Goal: Task Accomplishment & Management: Manage account settings

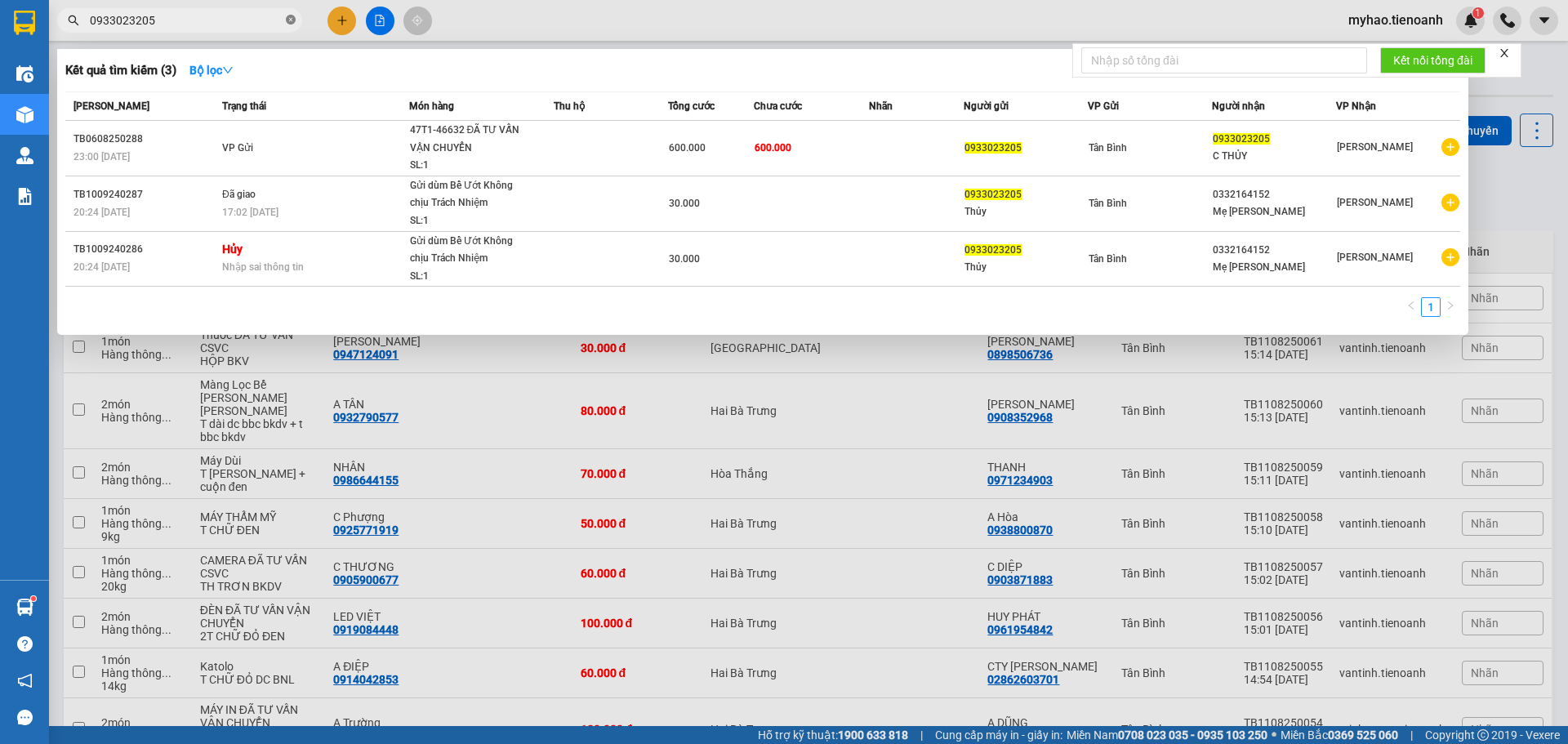
click at [292, 21] on icon "close-circle" at bounding box center [291, 20] width 10 height 10
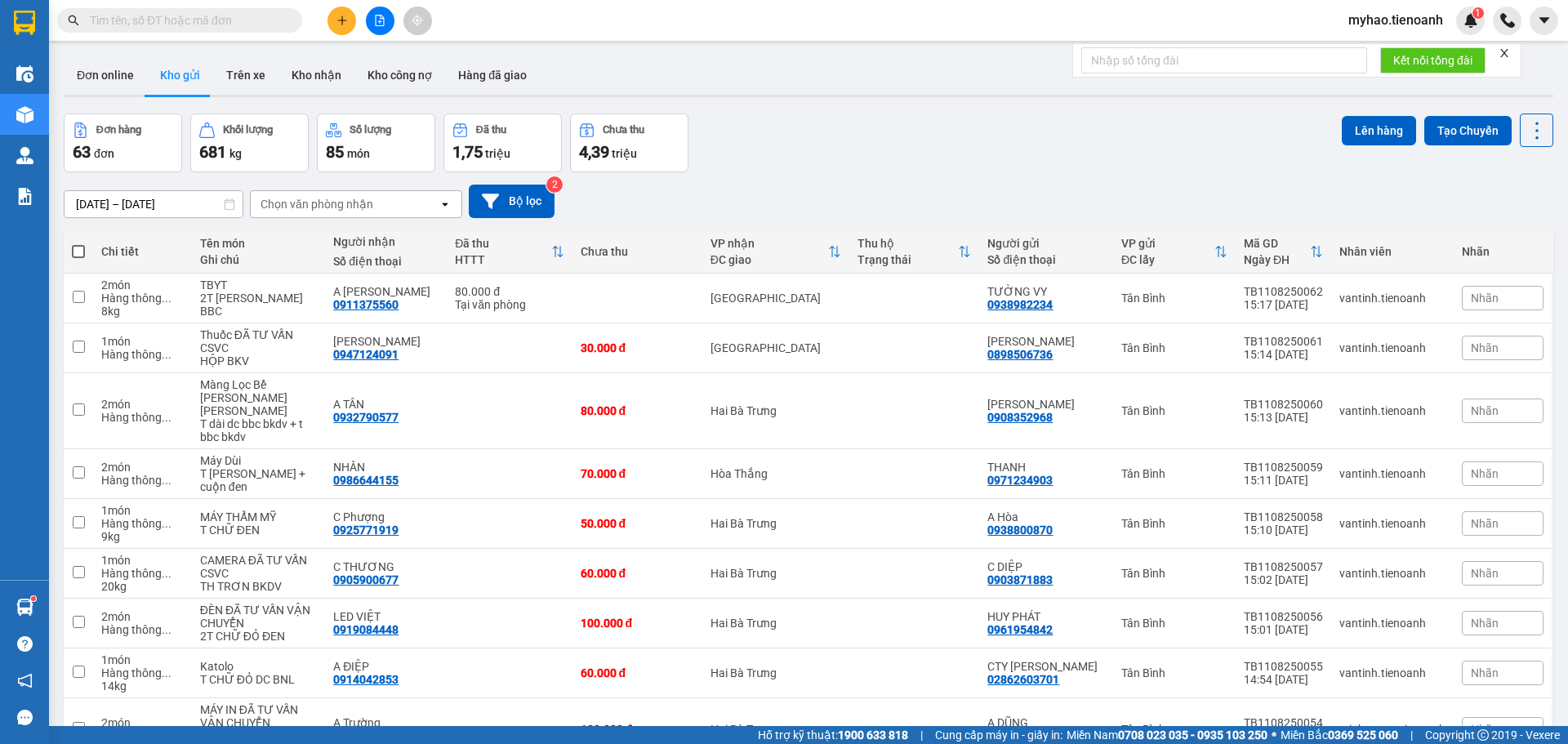
paste input "0862710998"
type input "0862710998"
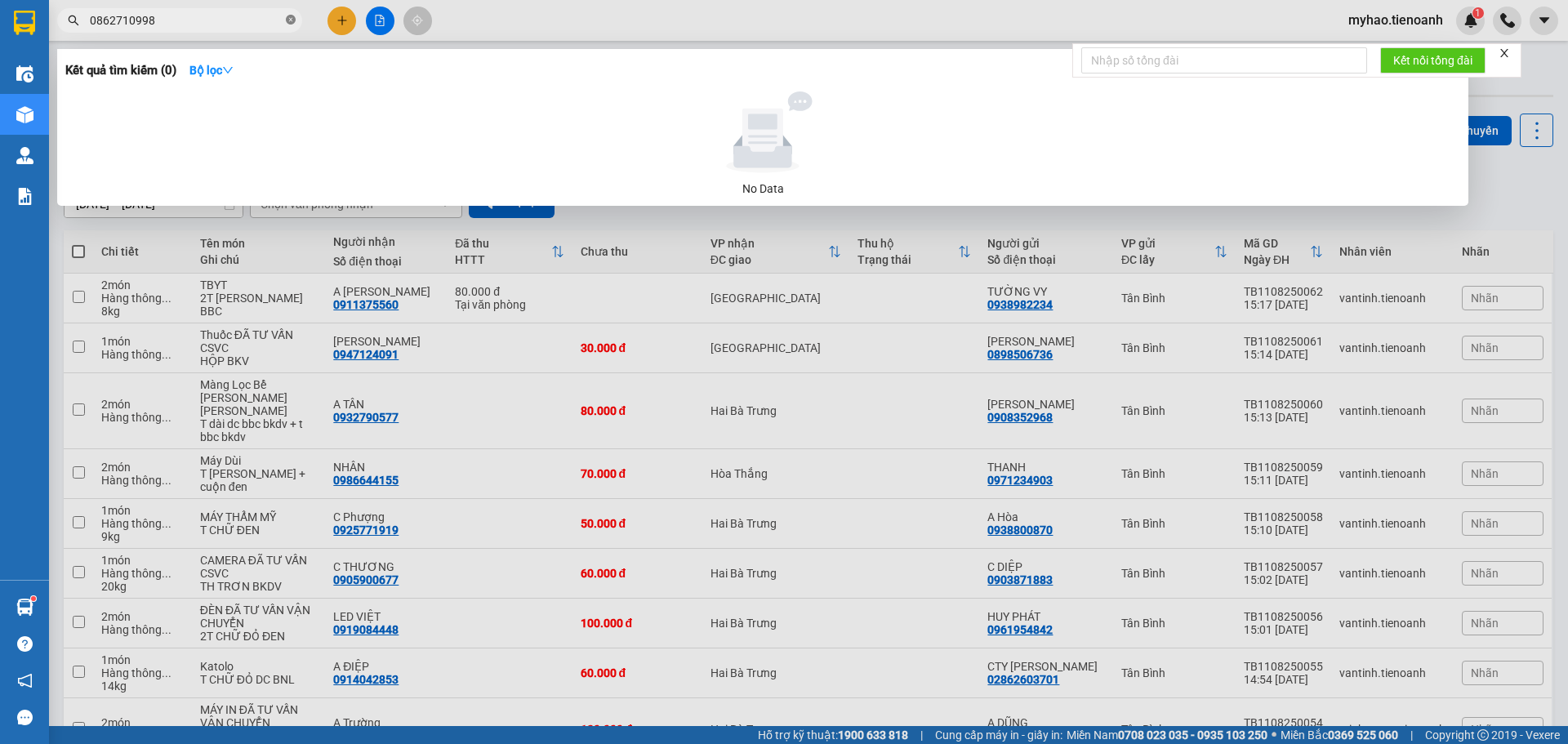
click at [289, 21] on icon "close-circle" at bounding box center [291, 20] width 10 height 10
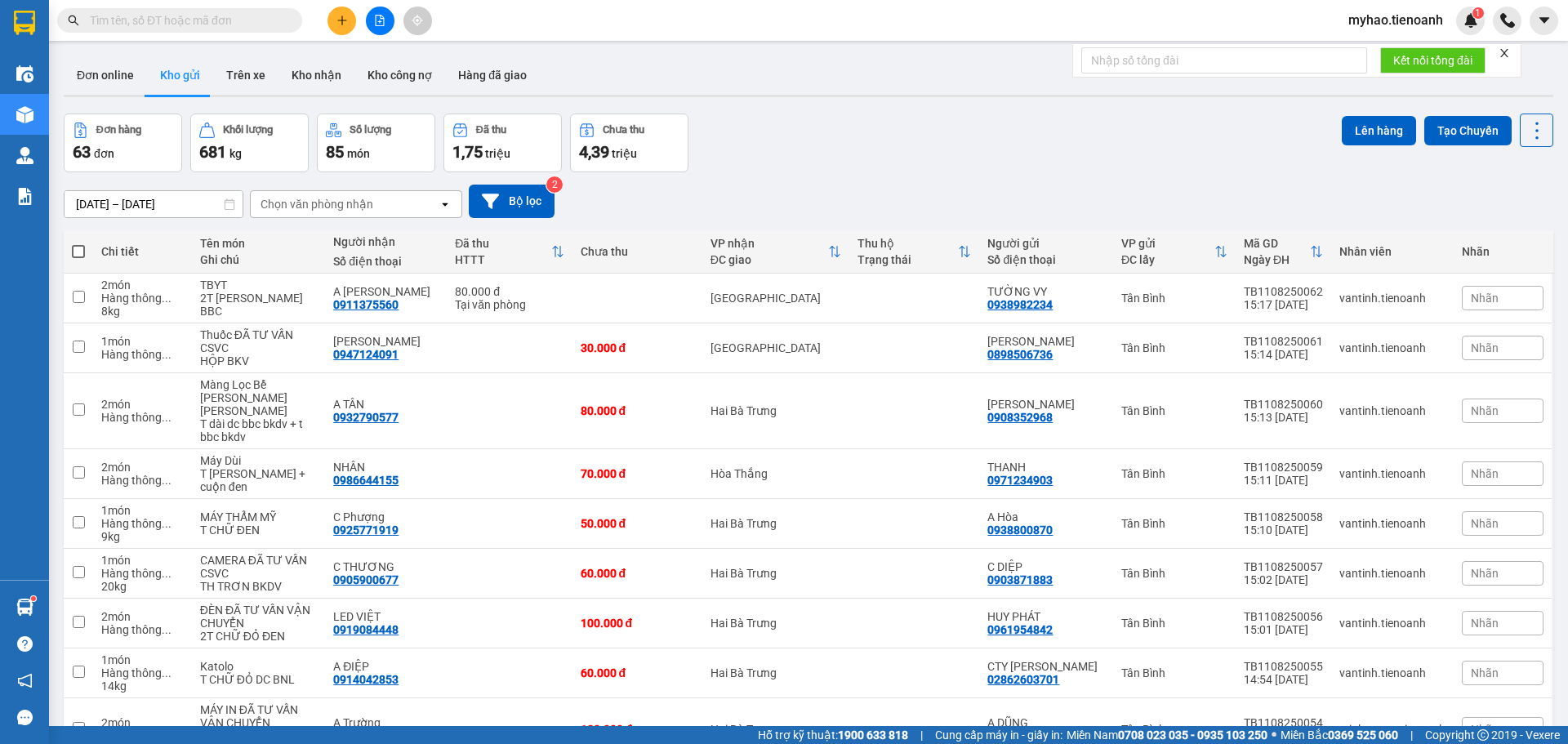
click at [1362, 27] on span "myhao.tienoanh" at bounding box center [1395, 20] width 121 height 20
click at [1362, 41] on li "Đăng xuất" at bounding box center [1395, 50] width 122 height 26
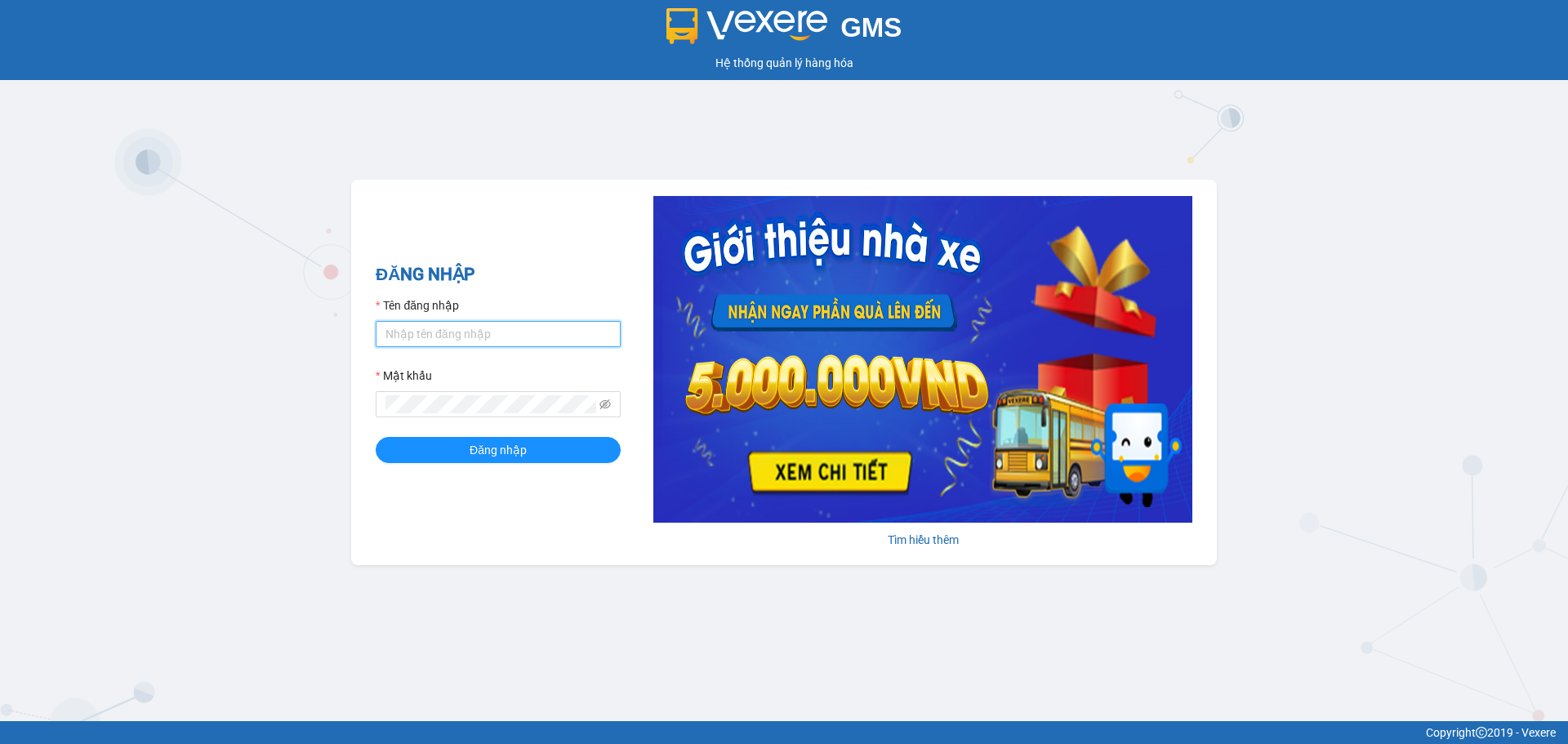
click at [497, 340] on input "Tên đăng nhập" at bounding box center [498, 333] width 245 height 26
type input "myhao.tienoanh"
click at [478, 389] on div "Mật khẩu" at bounding box center [498, 378] width 245 height 25
click at [376, 437] on button "Đăng nhập" at bounding box center [498, 450] width 245 height 26
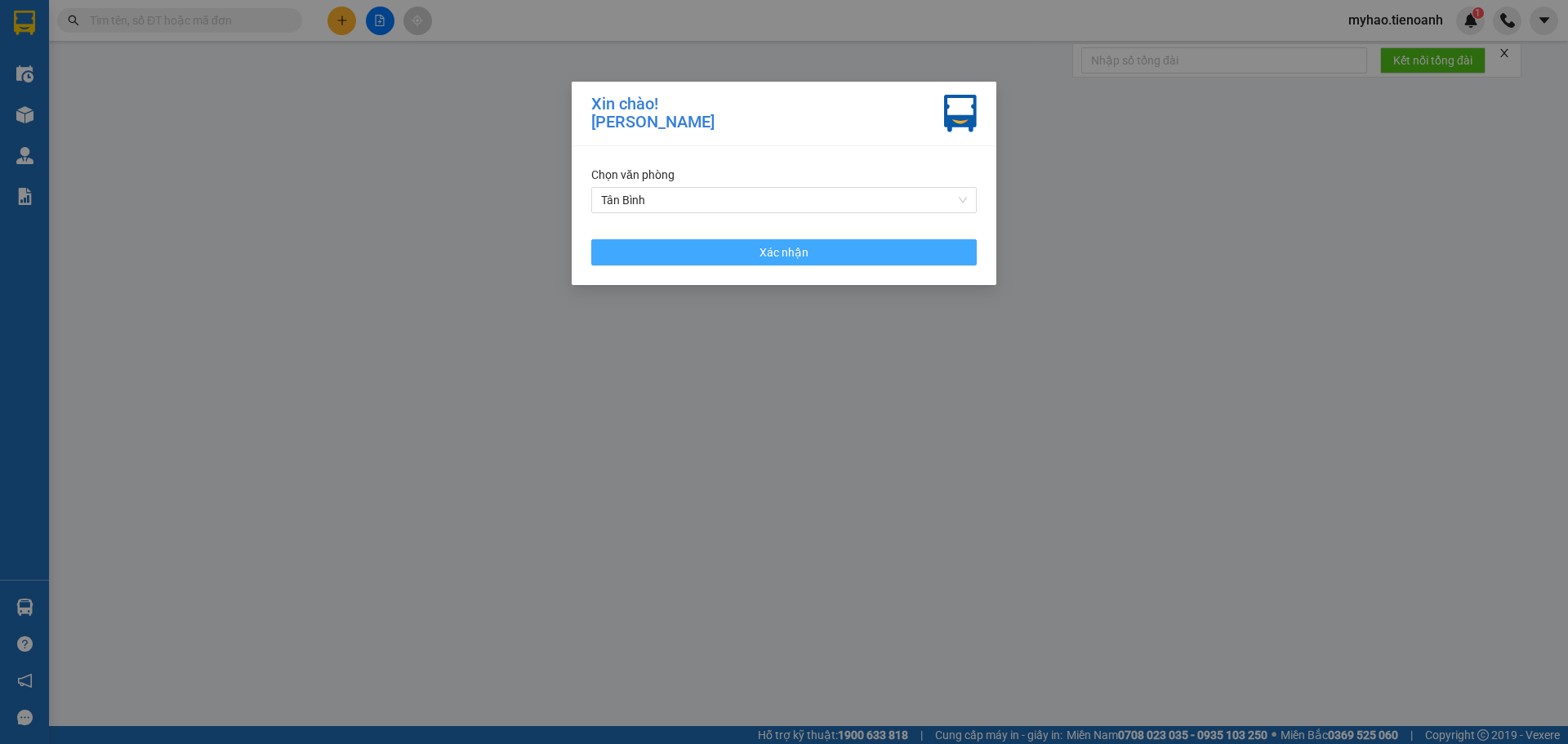
click at [627, 258] on button "Xác nhận" at bounding box center [783, 252] width 385 height 26
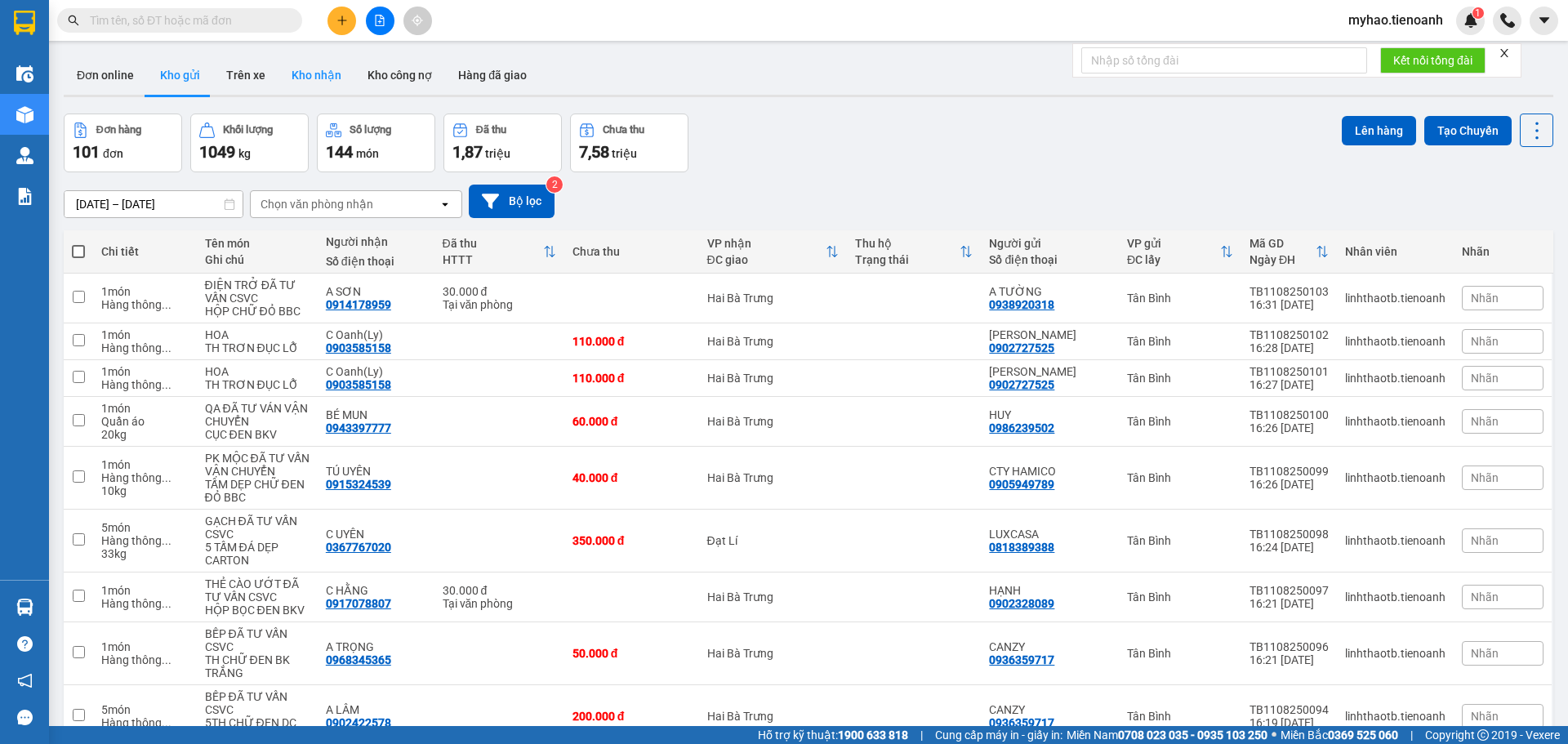
click at [323, 77] on button "Kho nhận" at bounding box center [315, 75] width 76 height 39
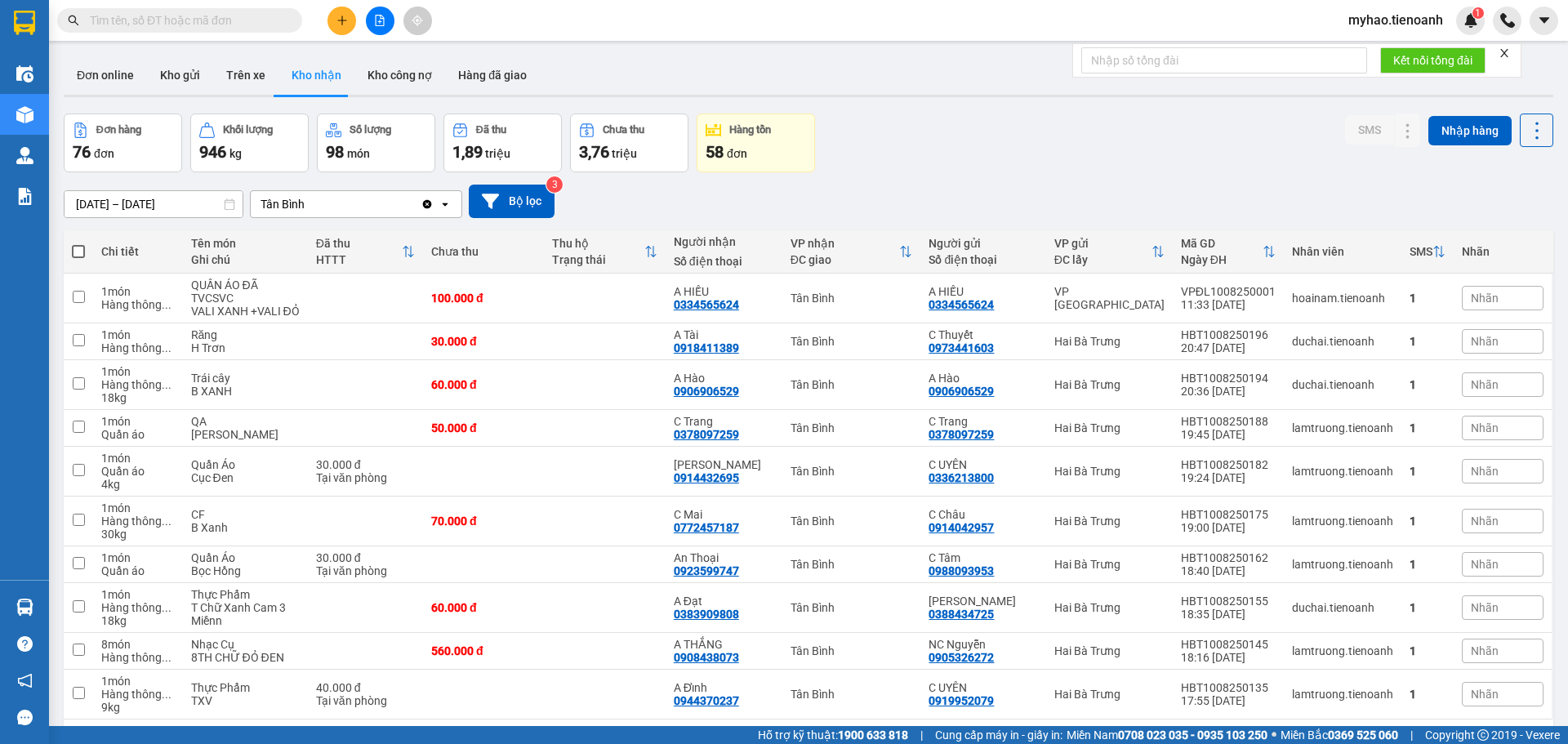
click at [102, 211] on div "ver 1.8.137 Đơn online Kho gửi Trên xe Kho nhận Kho công nợ Hàng đã giao Đơn hà…" at bounding box center [808, 421] width 1503 height 744
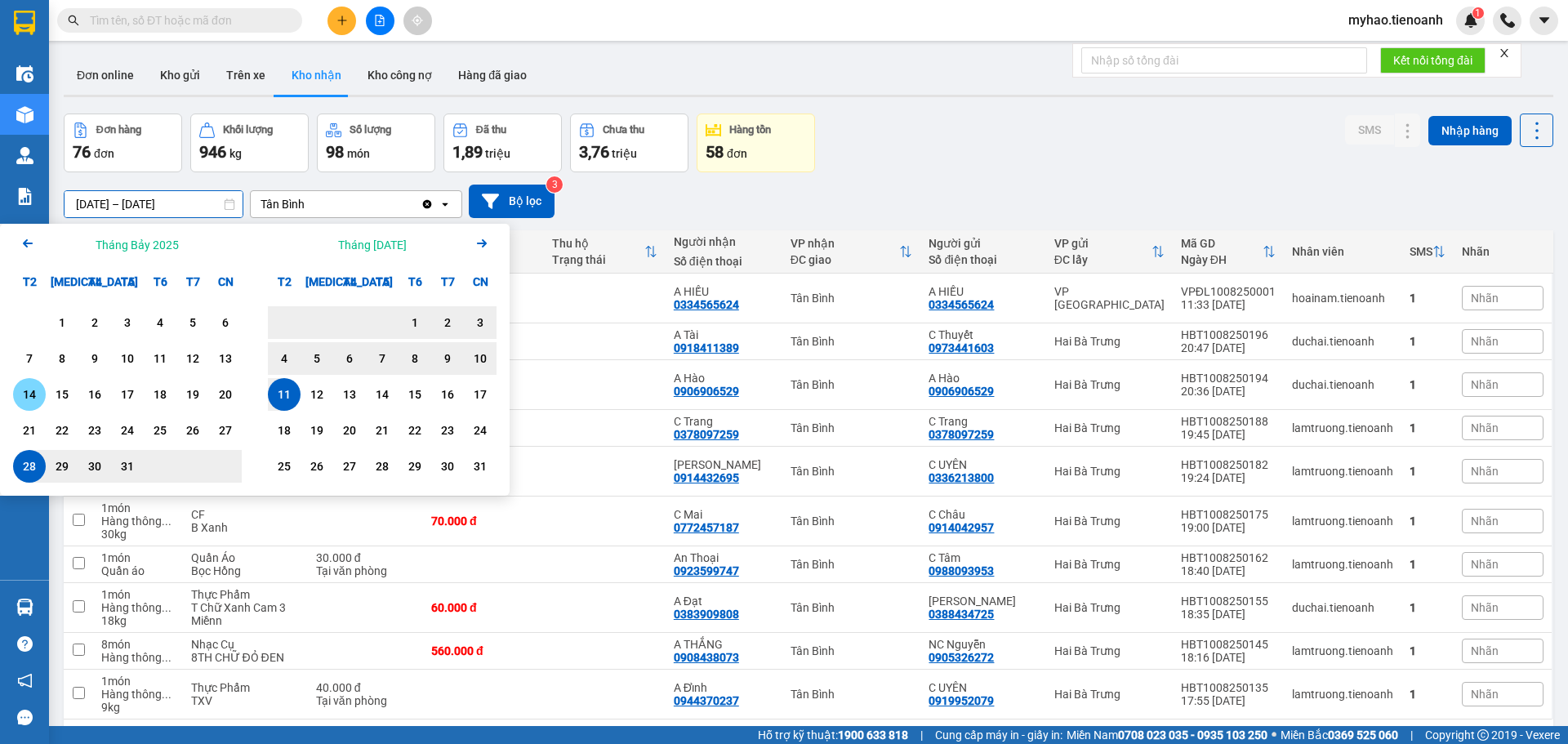
click at [15, 400] on div "14" at bounding box center [29, 395] width 32 height 32
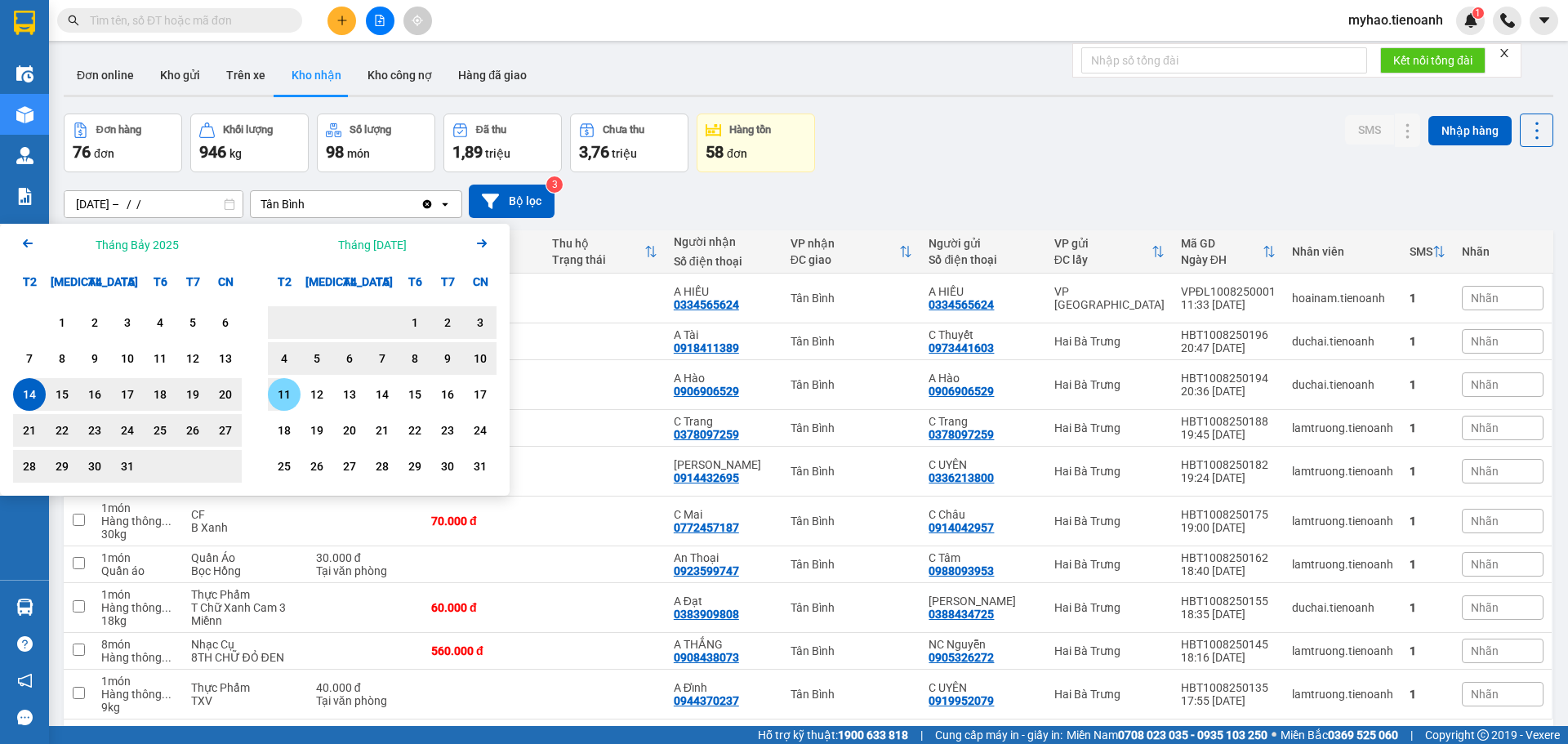
click at [273, 391] on div "11" at bounding box center [284, 394] width 23 height 20
type input "14/07/2025 – 11/08/2025"
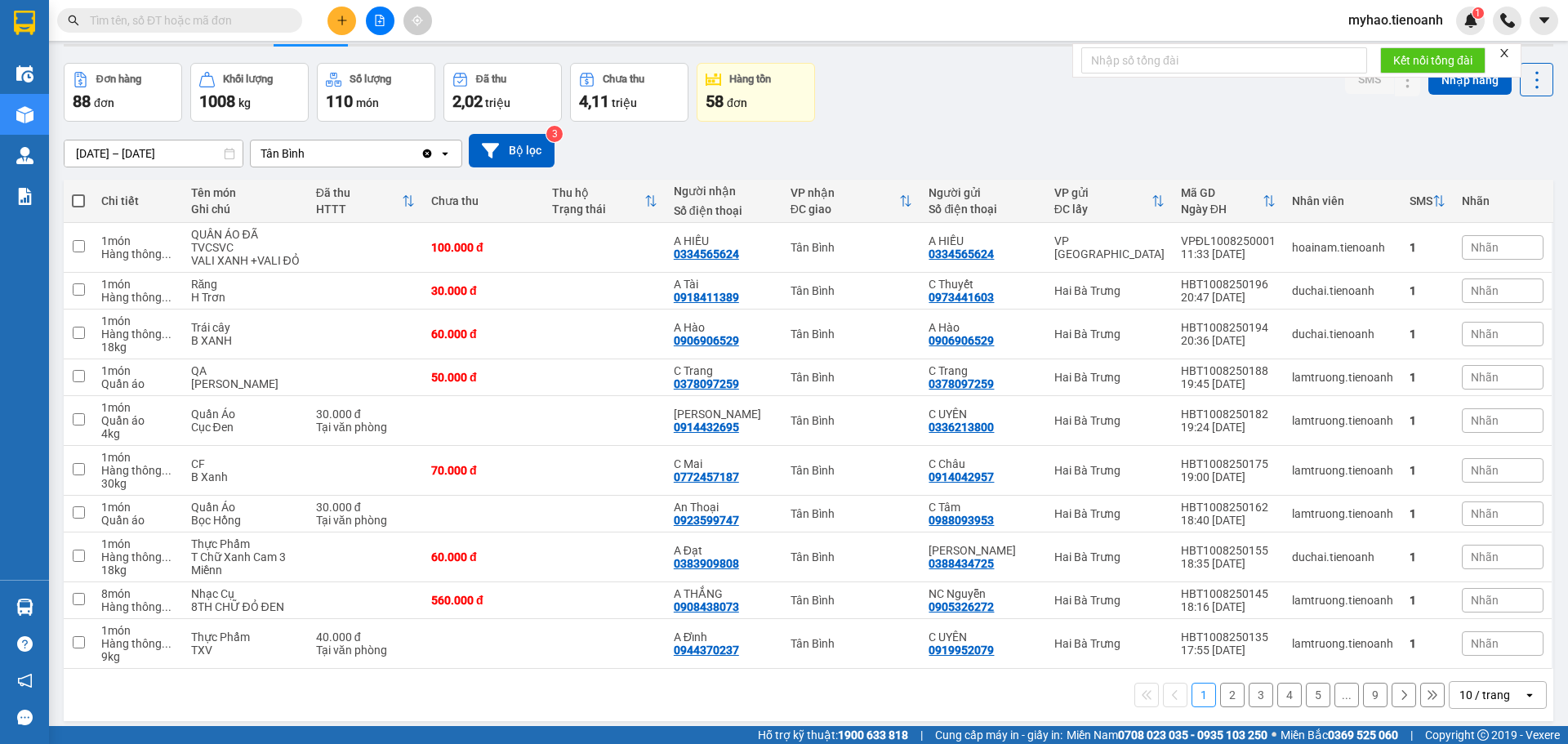
scroll to position [75, 0]
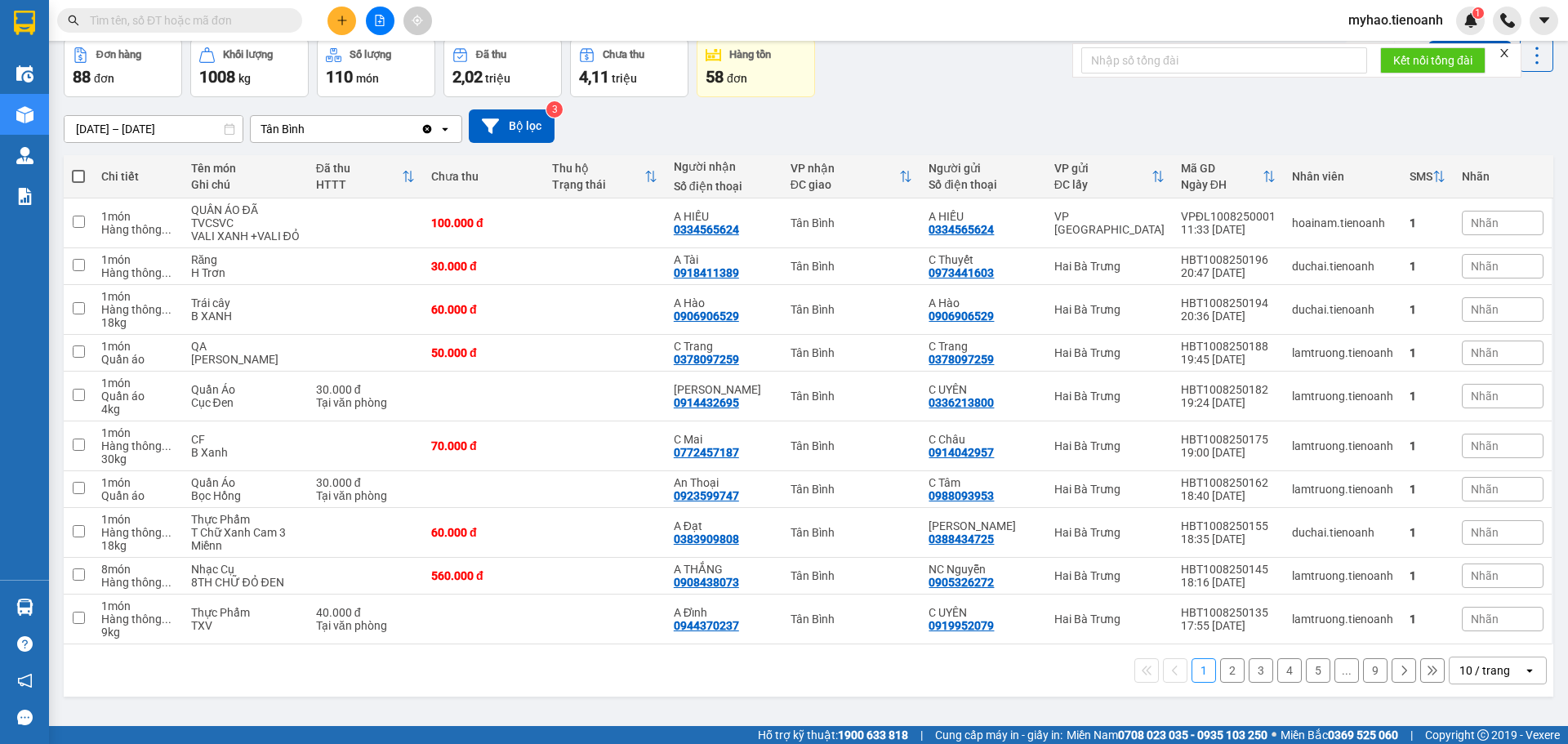
click at [1490, 679] on div "10 / trang" at bounding box center [1485, 670] width 51 height 16
click at [1457, 645] on span "100 / trang" at bounding box center [1478, 647] width 59 height 16
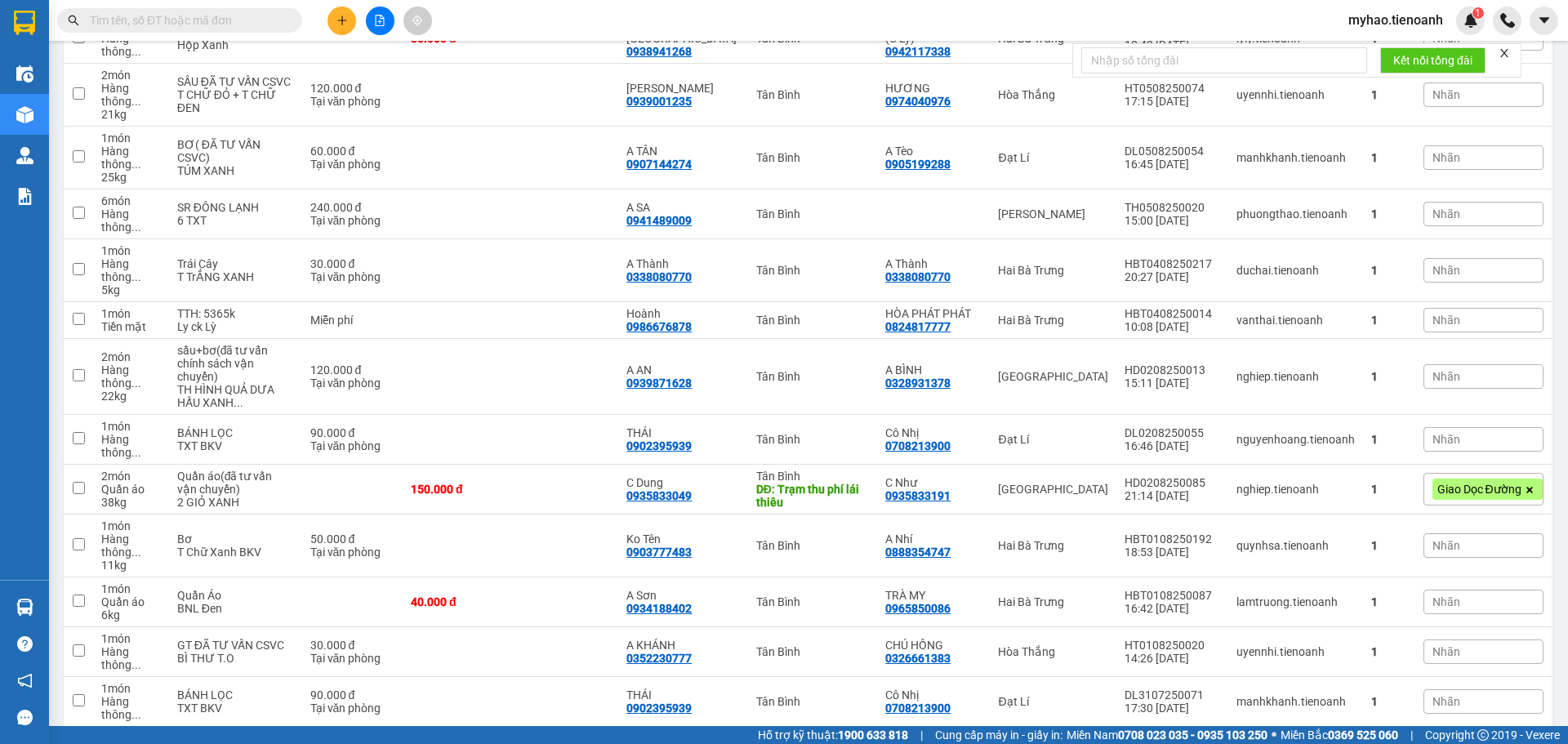
scroll to position [3727, 0]
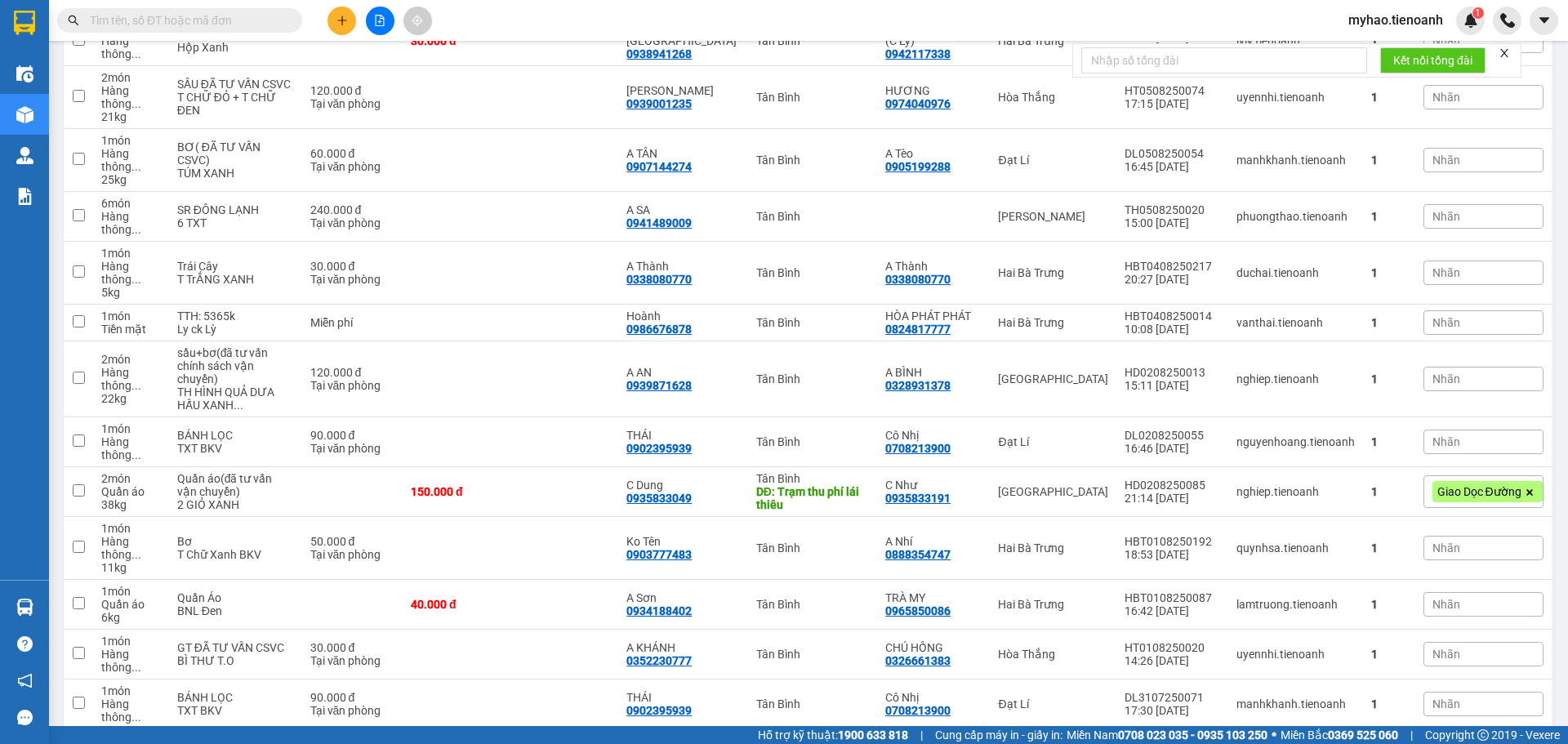
drag, startPoint x: 717, startPoint y: 395, endPoint x: 645, endPoint y: 404, distance: 72.6
checkbox input "true"
copy div "0372131939"
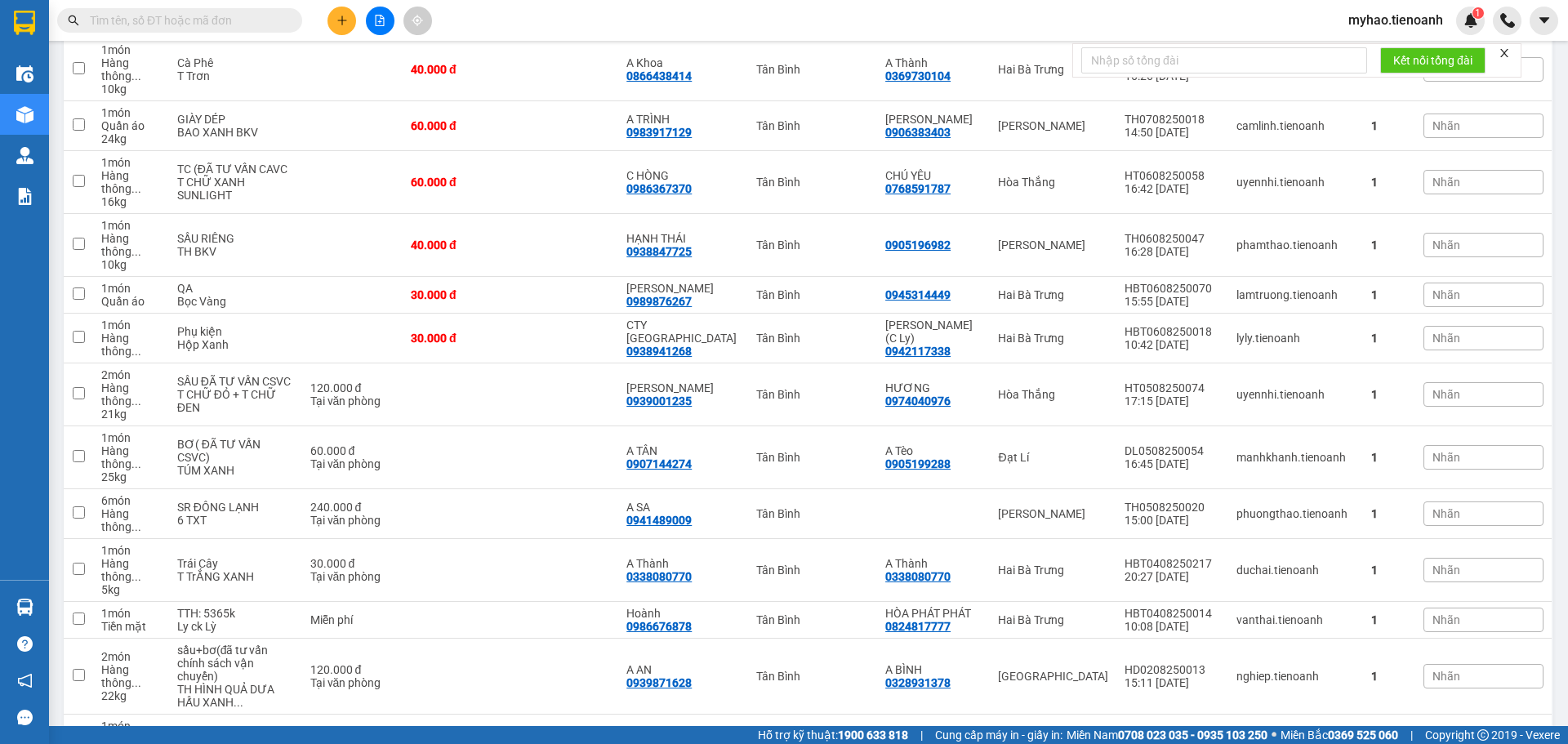
scroll to position [3919, 0]
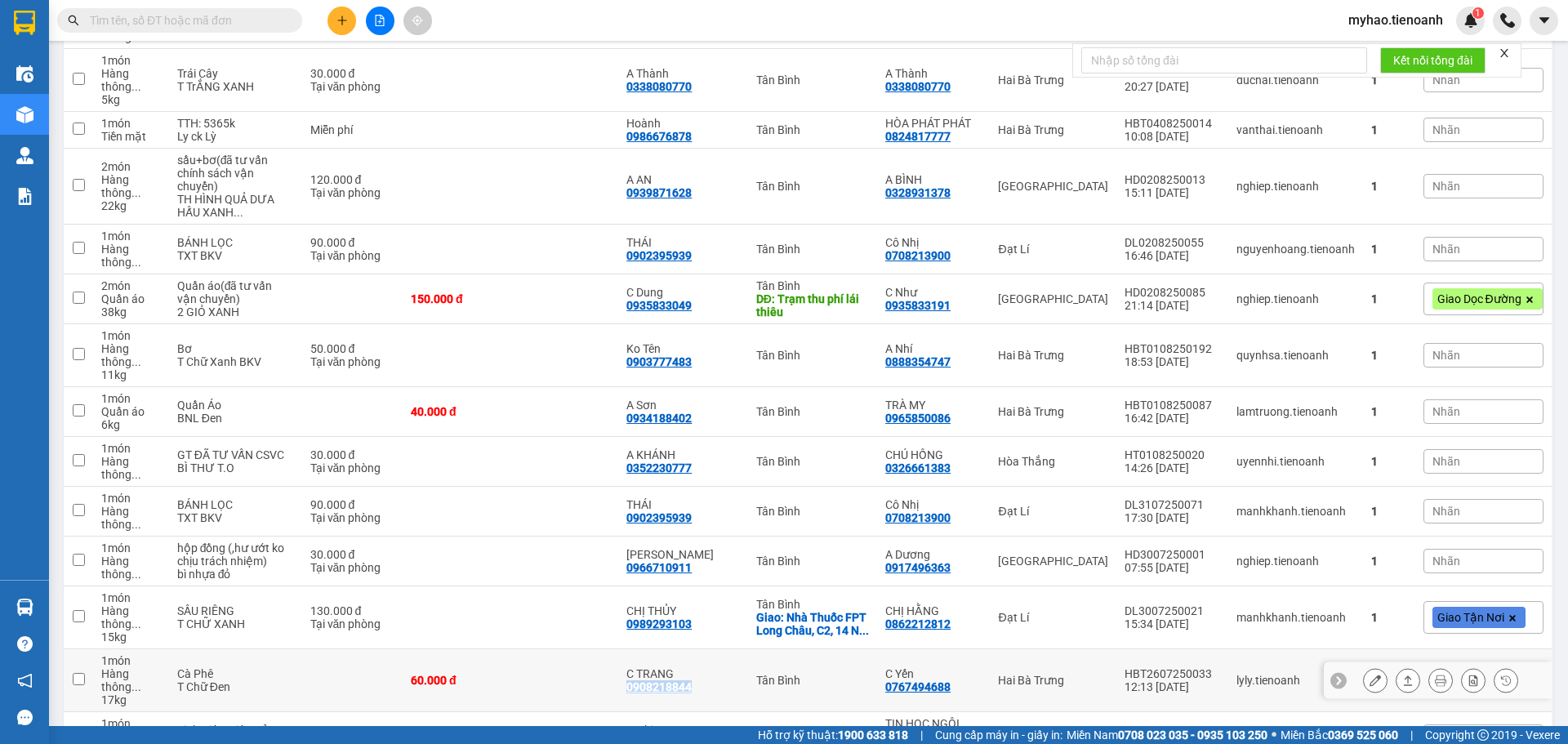
drag, startPoint x: 716, startPoint y: 101, endPoint x: 645, endPoint y: 105, distance: 71.1
click at [645, 667] on div "C TRANG 0908218844" at bounding box center [683, 680] width 113 height 26
checkbox input "true"
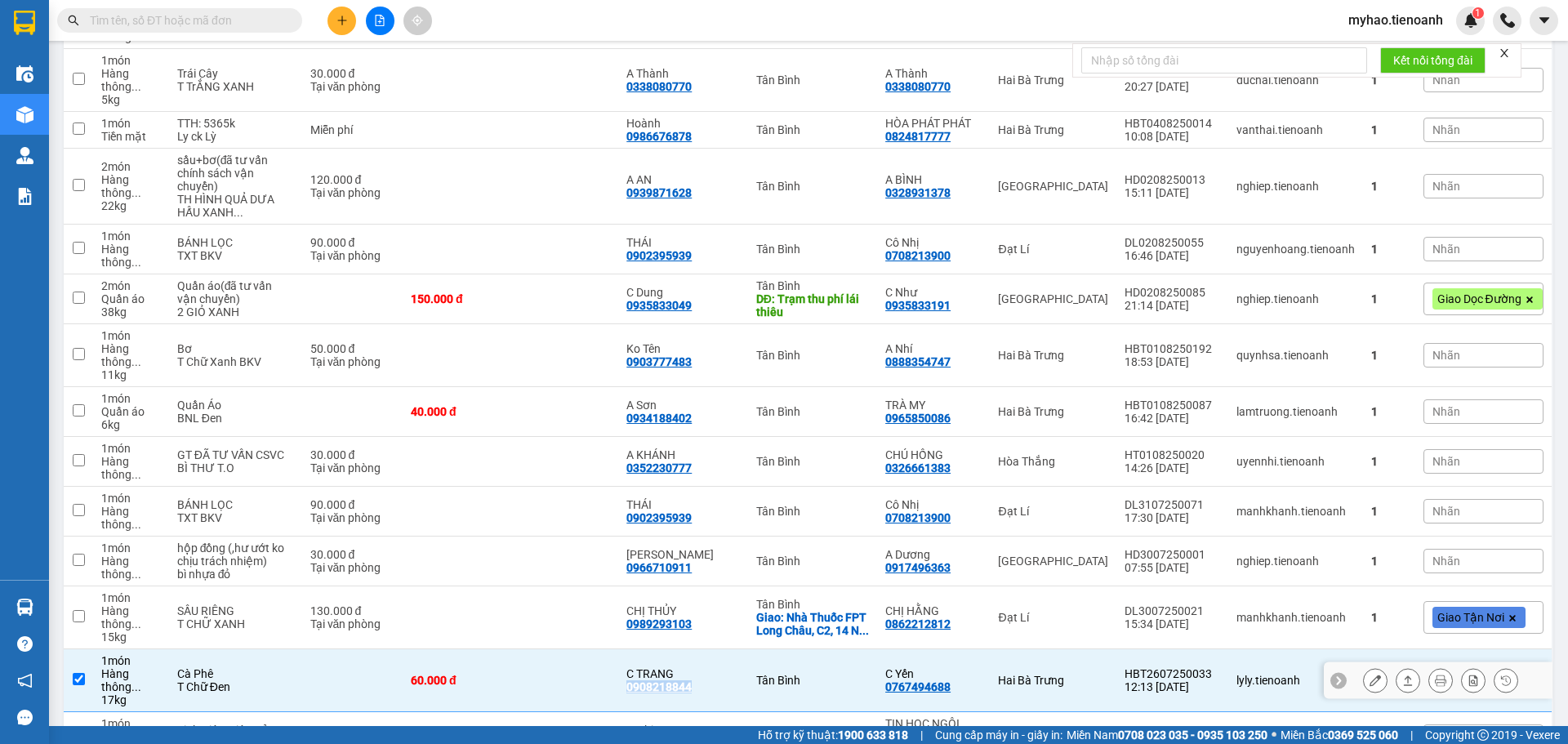
copy div "0908218844"
checkbox input "false"
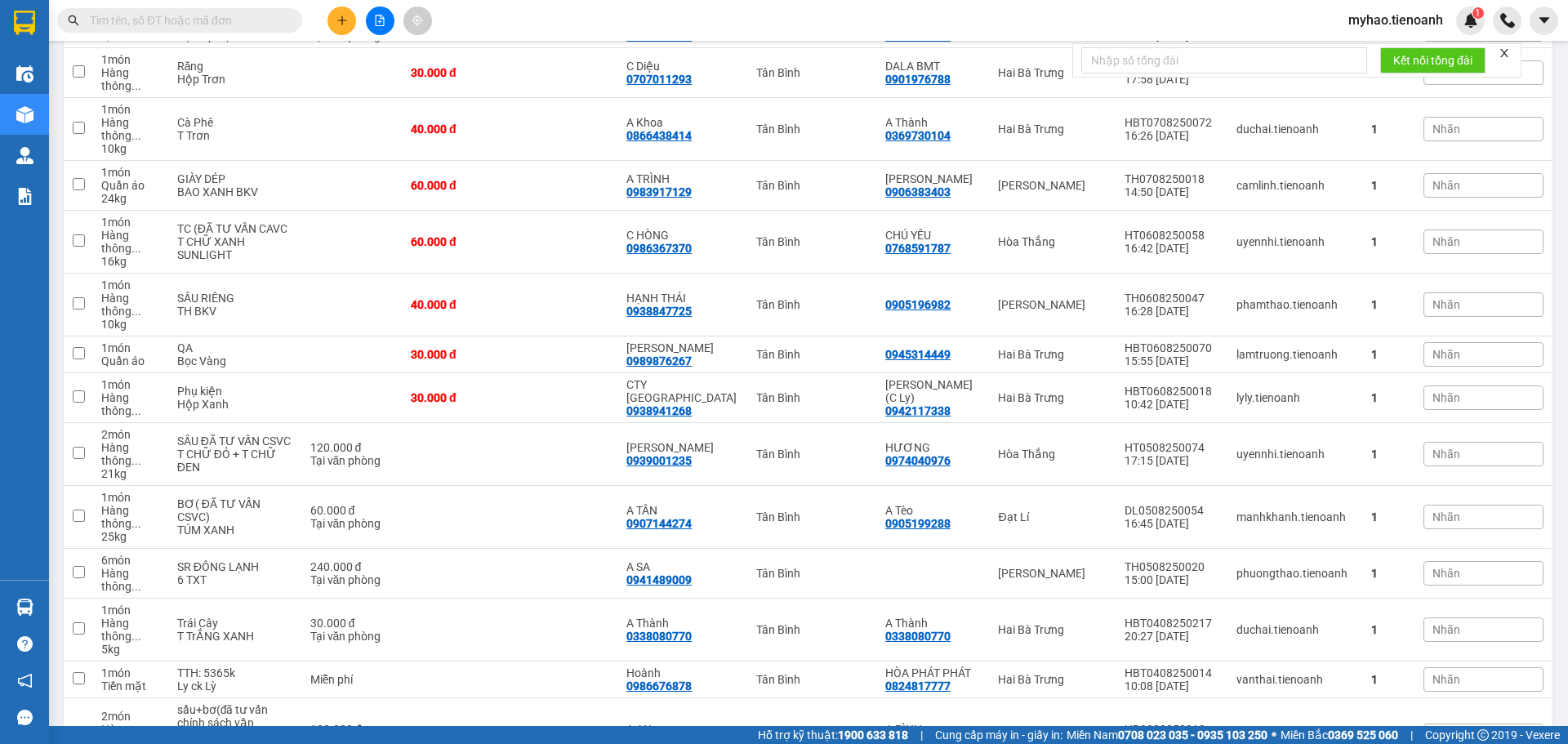
scroll to position [3348, 0]
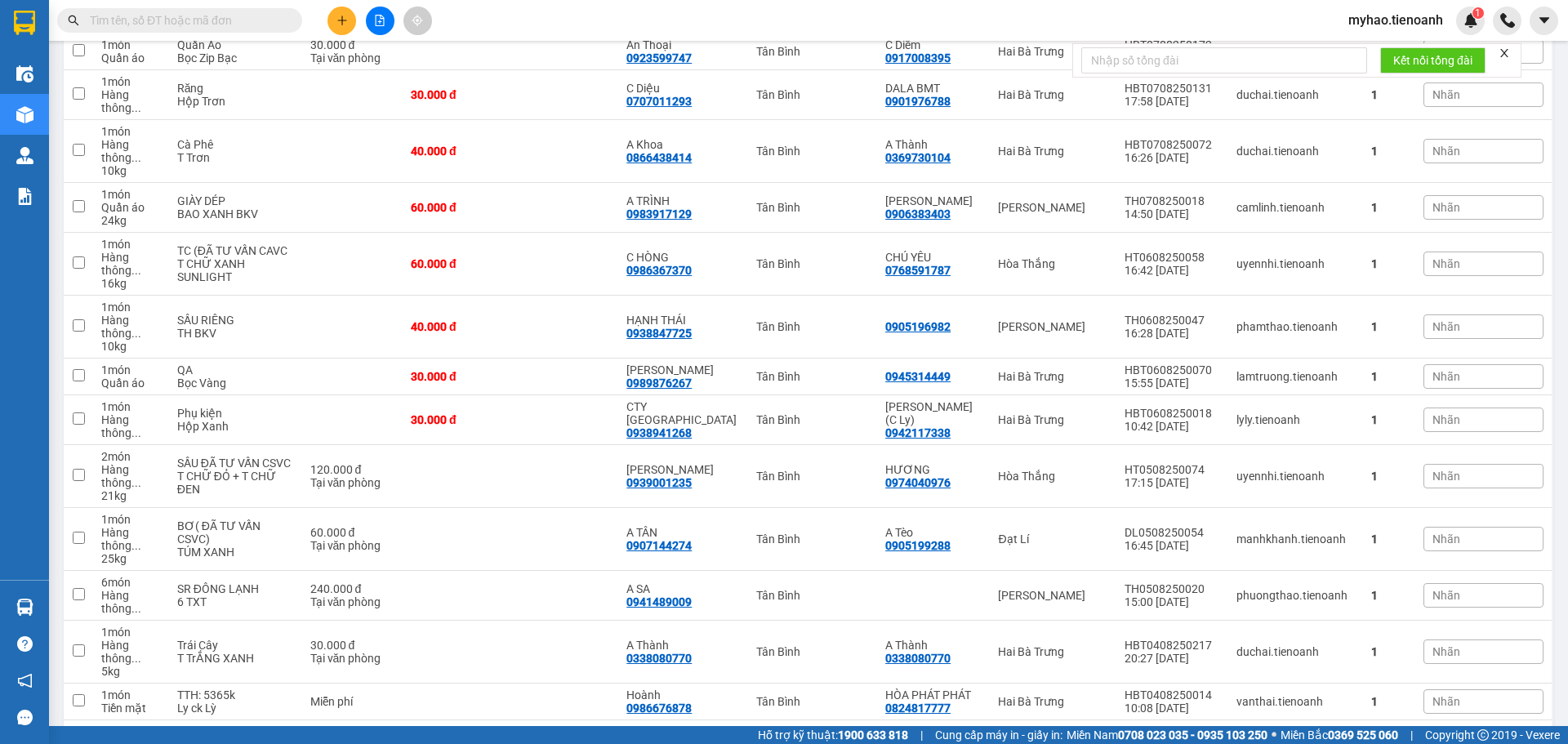
drag, startPoint x: 727, startPoint y: 428, endPoint x: 640, endPoint y: 436, distance: 87.4
checkbox input "true"
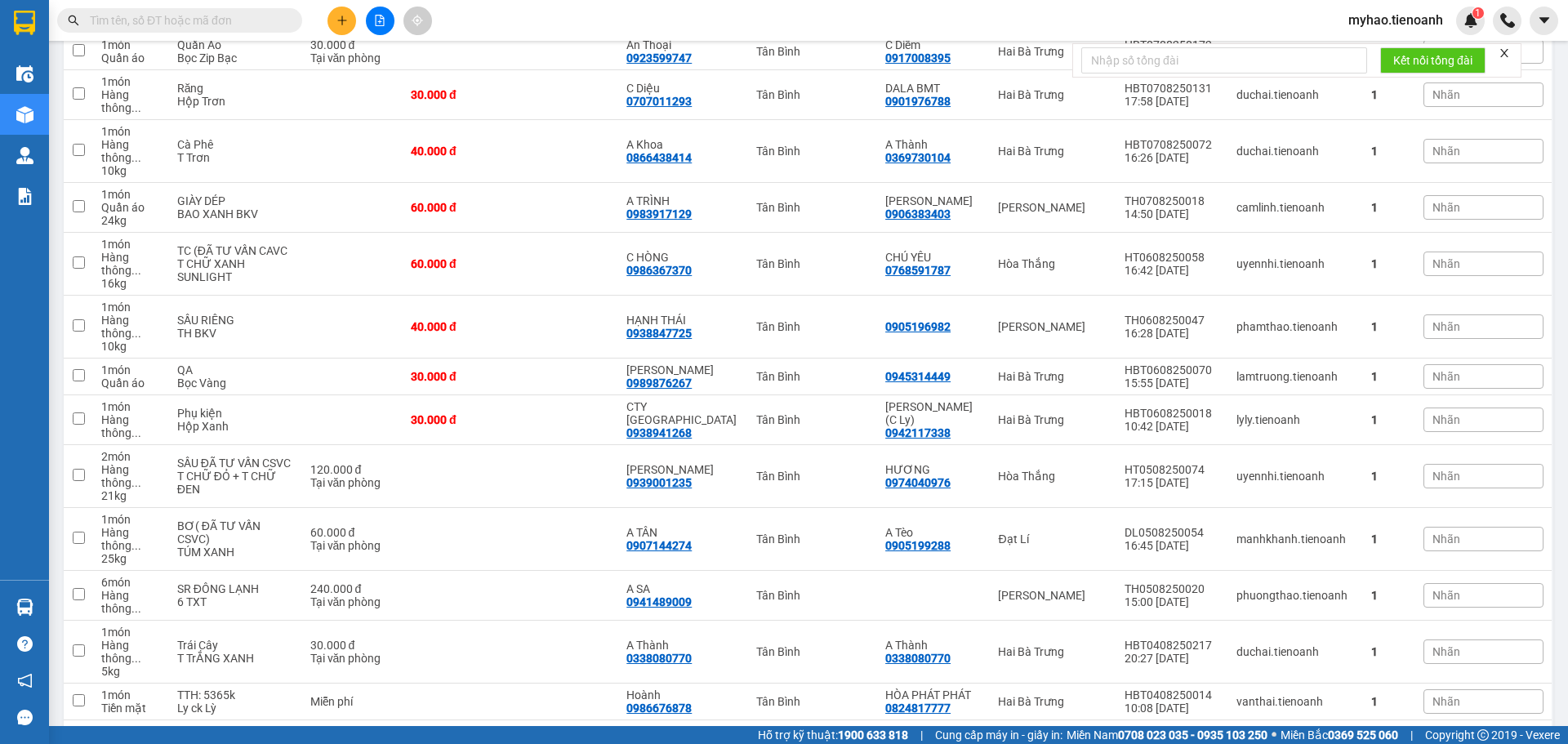
checkbox input "true"
checkbox input "false"
drag, startPoint x: 560, startPoint y: 472, endPoint x: 544, endPoint y: 505, distance: 36.7
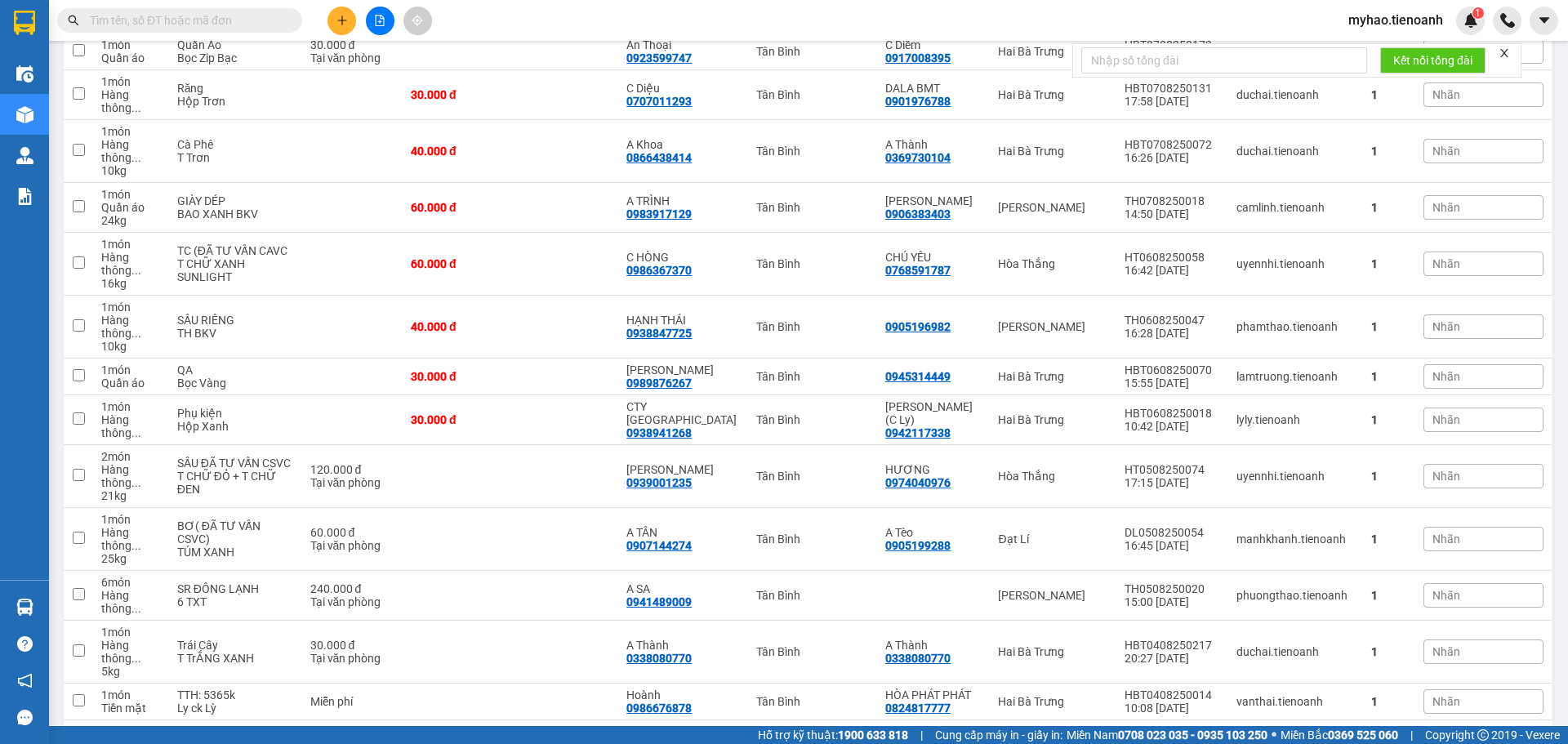
checkbox input "false"
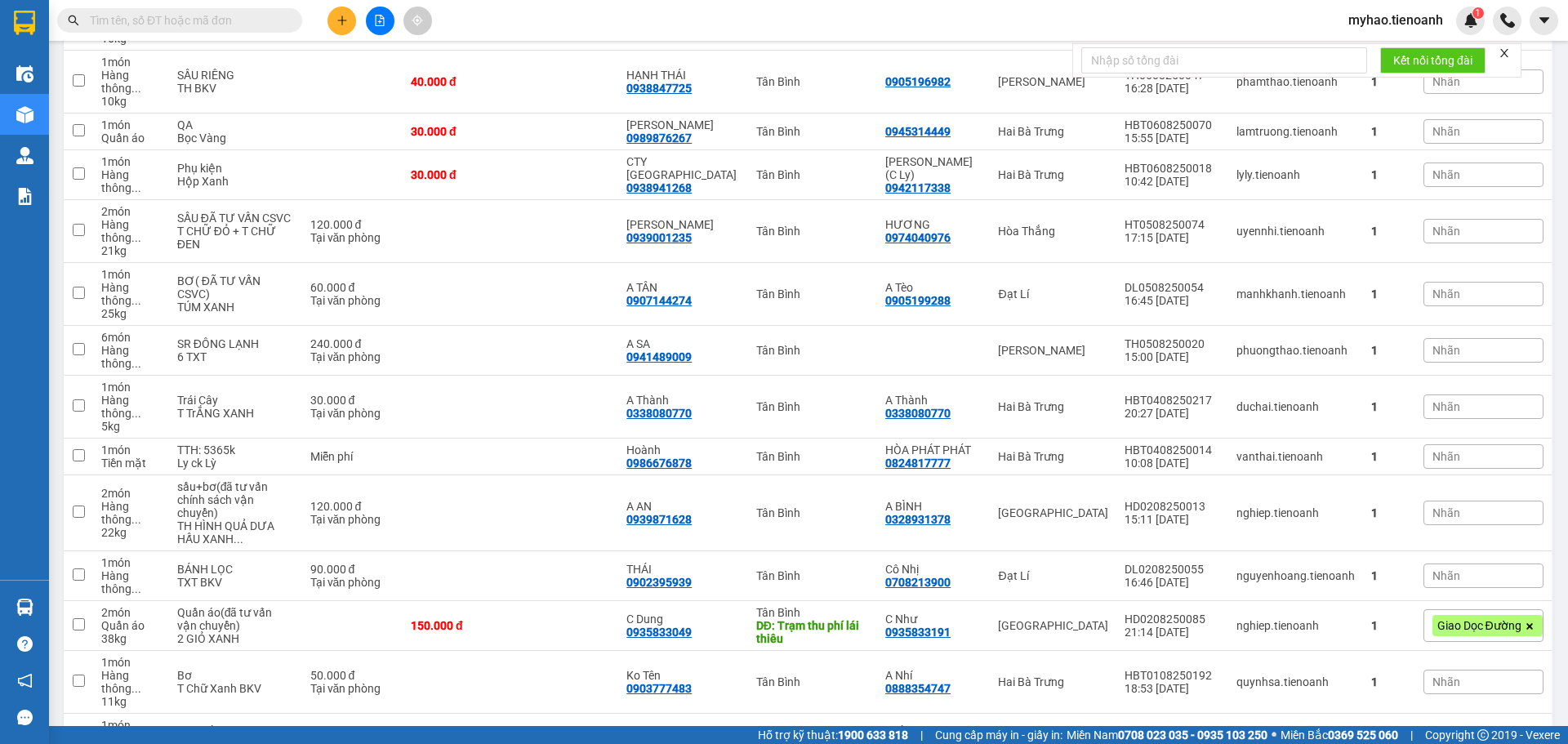
checkbox input "false"
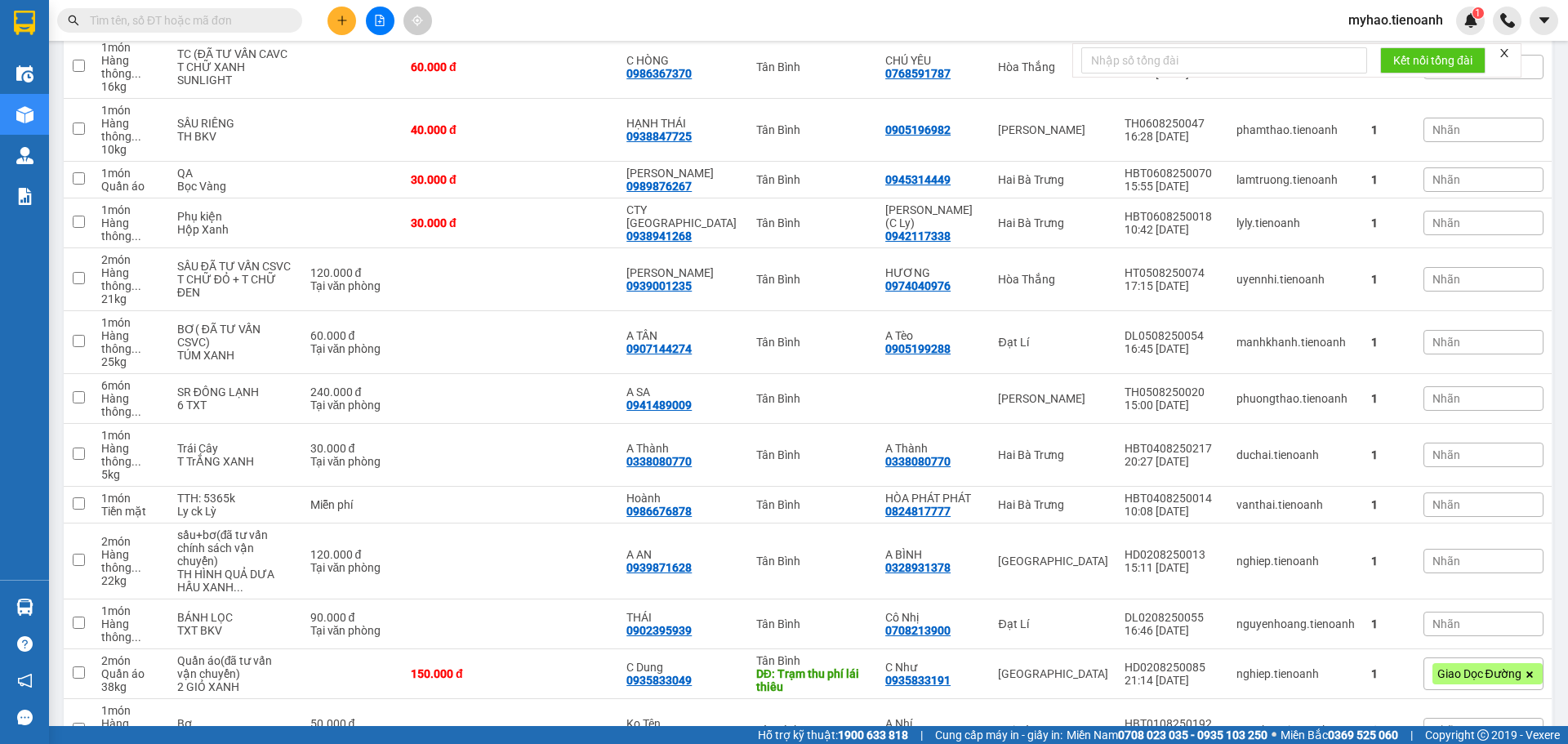
scroll to position [3348, 0]
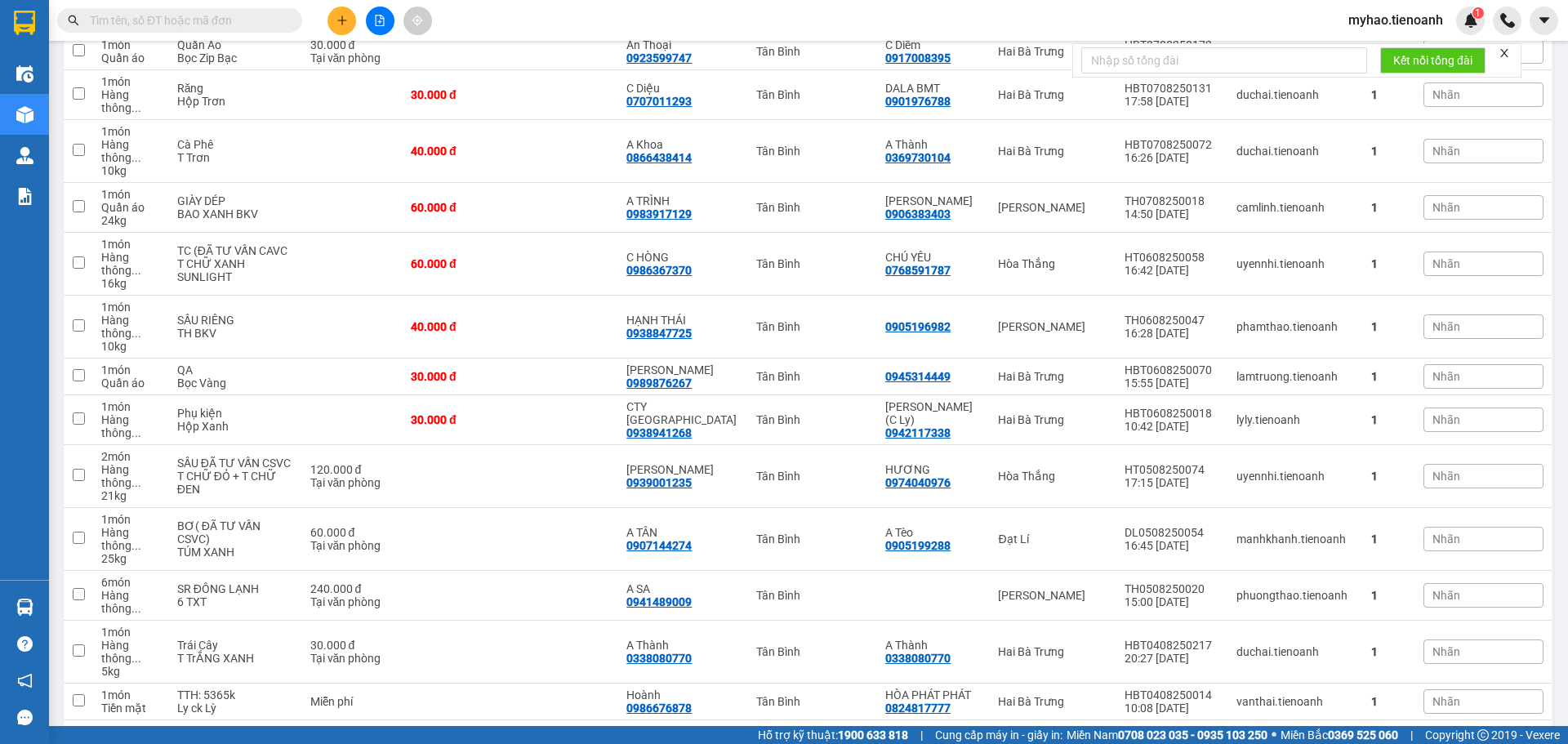
drag, startPoint x: 724, startPoint y: 426, endPoint x: 642, endPoint y: 428, distance: 82.0
checkbox input "true"
copy div "0934188402"
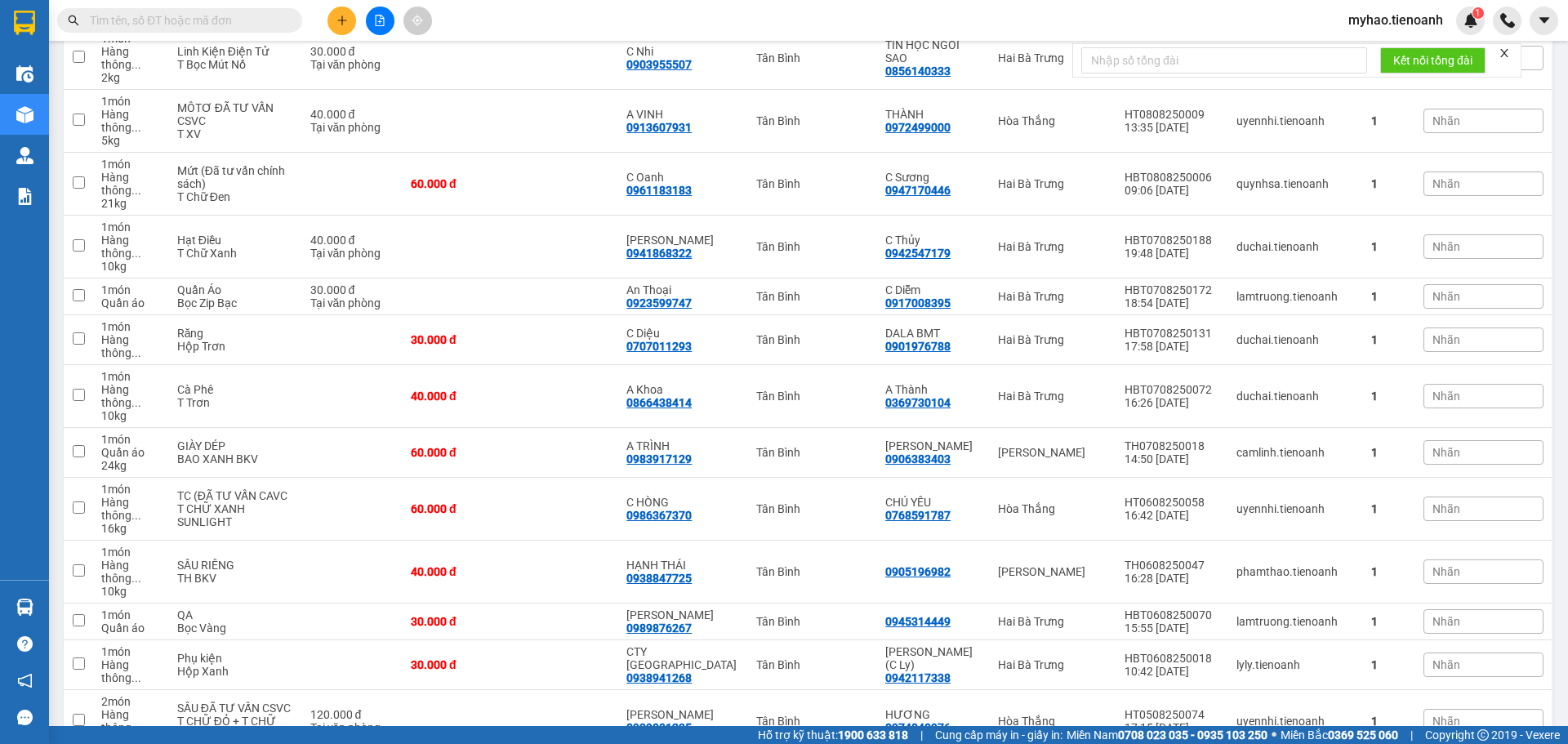
scroll to position [2939, 0]
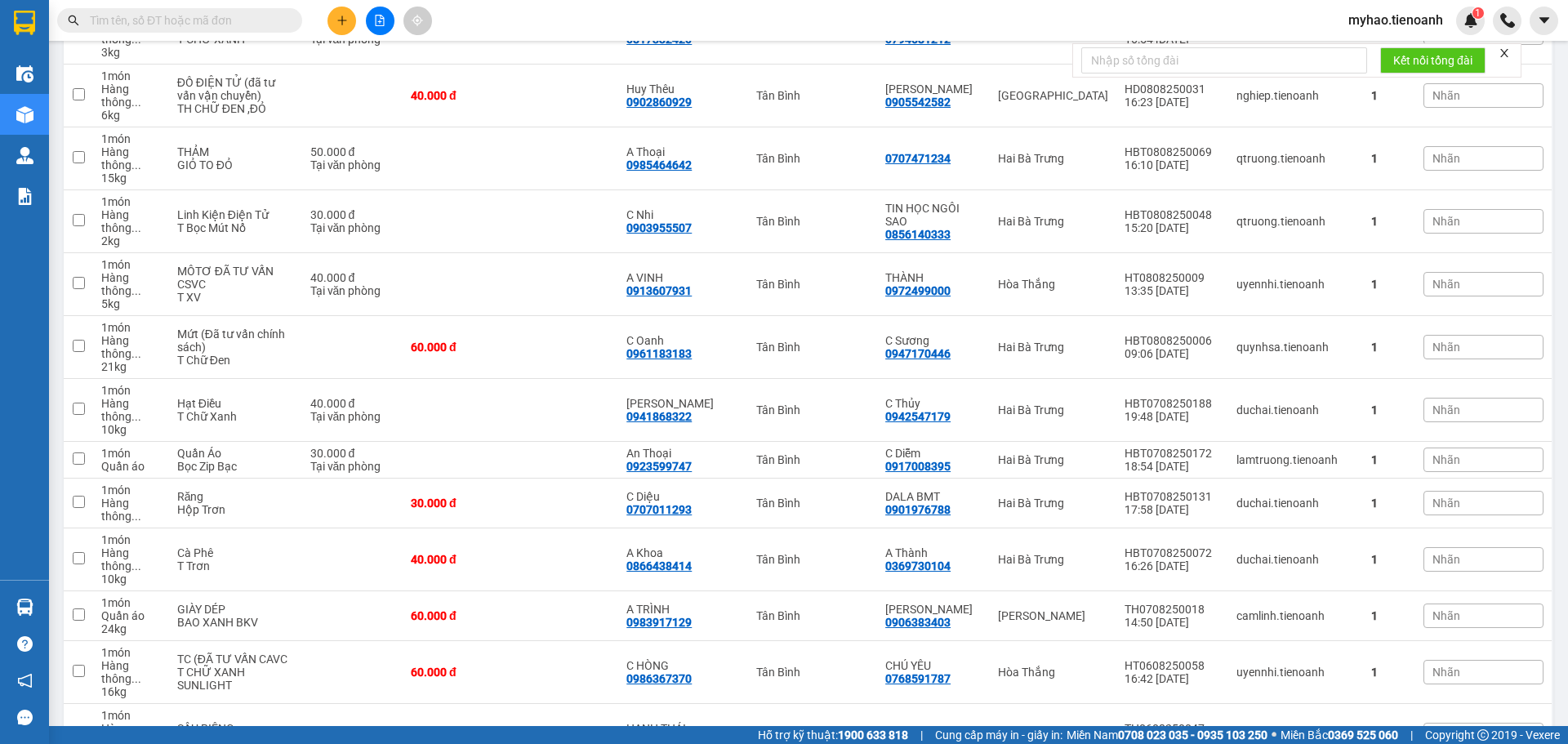
drag, startPoint x: 718, startPoint y: 346, endPoint x: 634, endPoint y: 350, distance: 84.1
checkbox input "true"
drag, startPoint x: 588, startPoint y: 211, endPoint x: 702, endPoint y: 211, distance: 114.0
click at [702, 641] on tr "1 món Hàng thông ... 16 kg TC (ĐÃ TƯ VẤN CAVC T CHỮ XANH SUNLIGHT 60.000 đ C HÒ…" at bounding box center [809, 673] width 1490 height 63
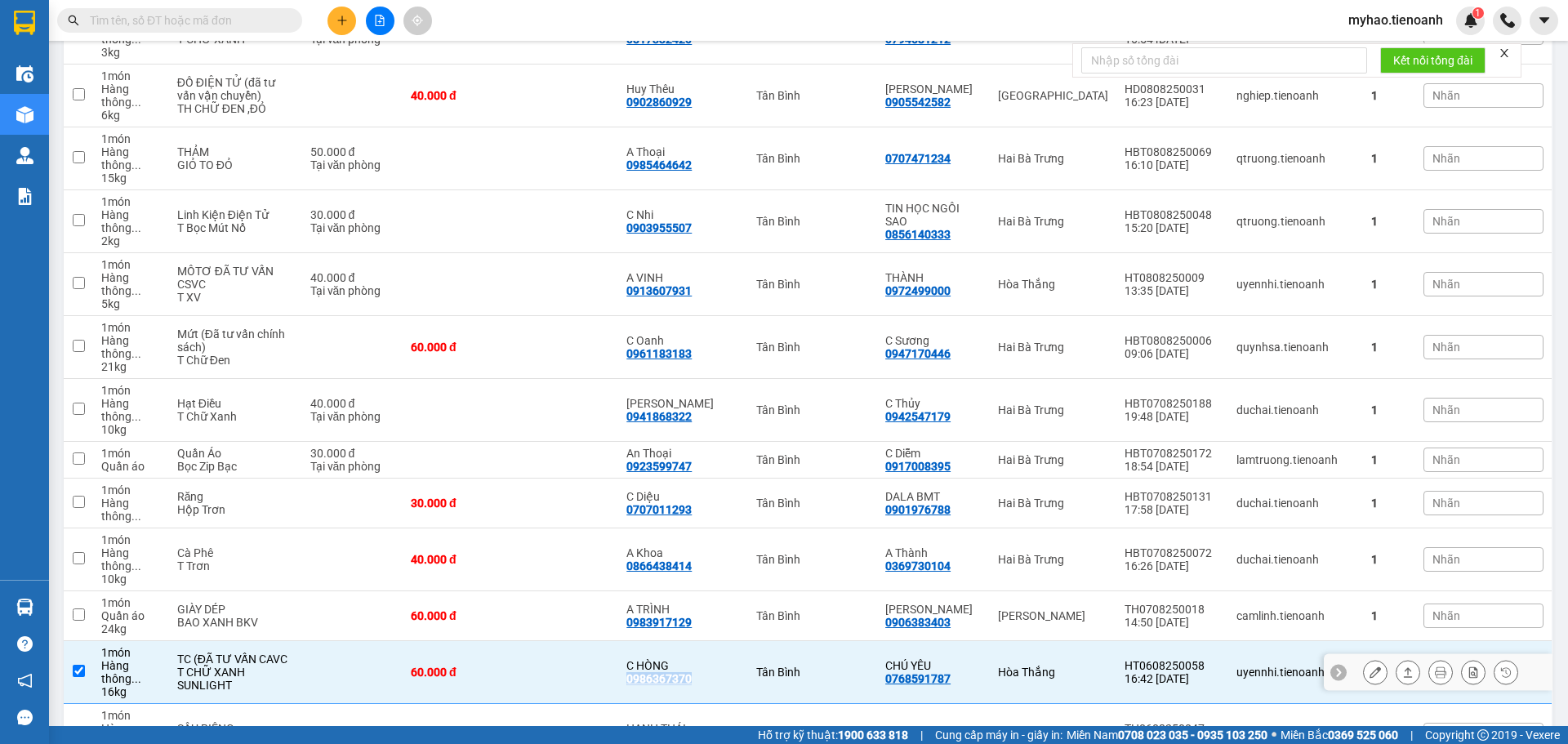
drag, startPoint x: 719, startPoint y: 207, endPoint x: 641, endPoint y: 212, distance: 78.2
click at [641, 641] on td "C HÒNG 0986367370" at bounding box center [683, 673] width 129 height 63
checkbox input "false"
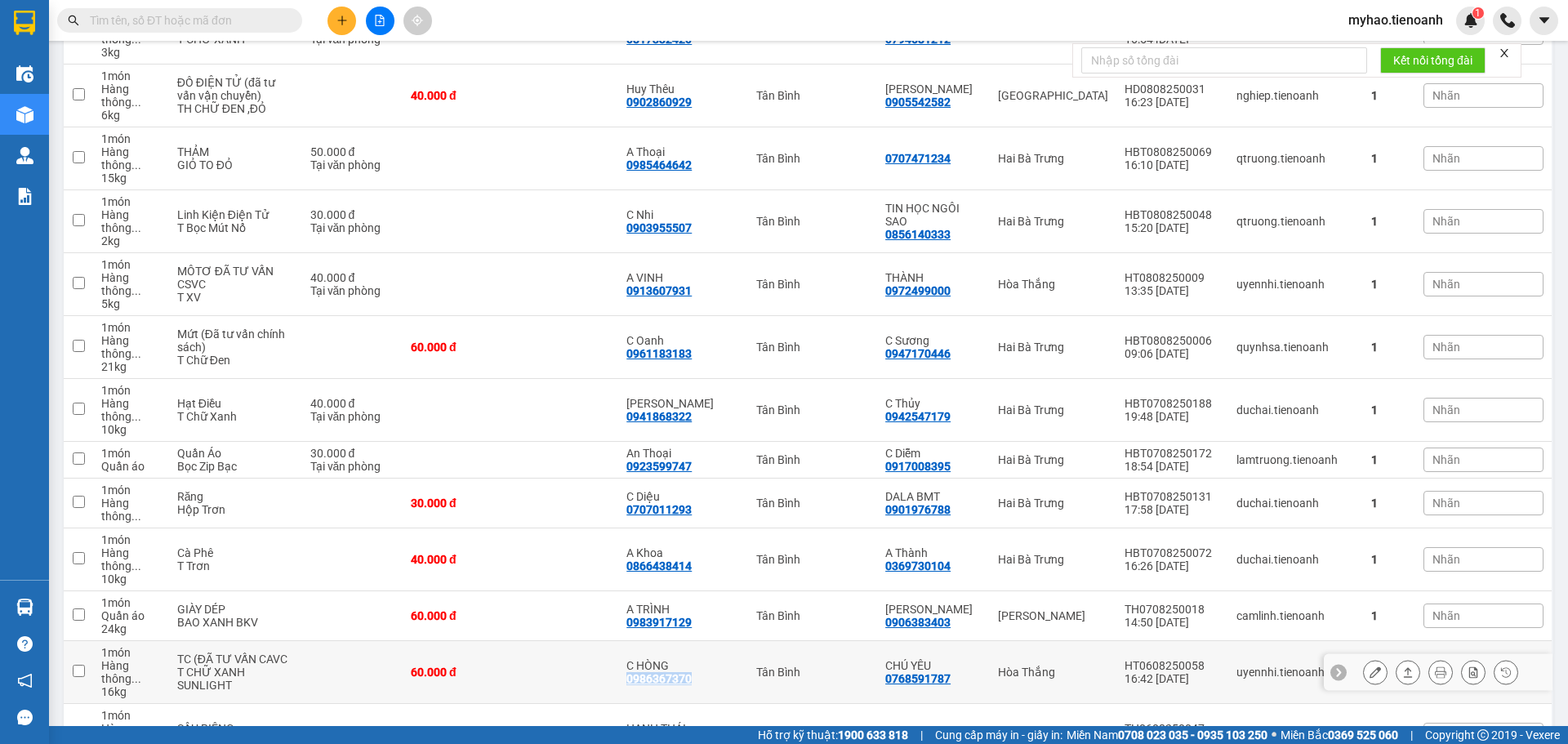
copy div "0986367370"
drag, startPoint x: 720, startPoint y: 156, endPoint x: 639, endPoint y: 159, distance: 81.1
click at [639, 591] on td "A TRÌNH 0983917129" at bounding box center [683, 616] width 129 height 50
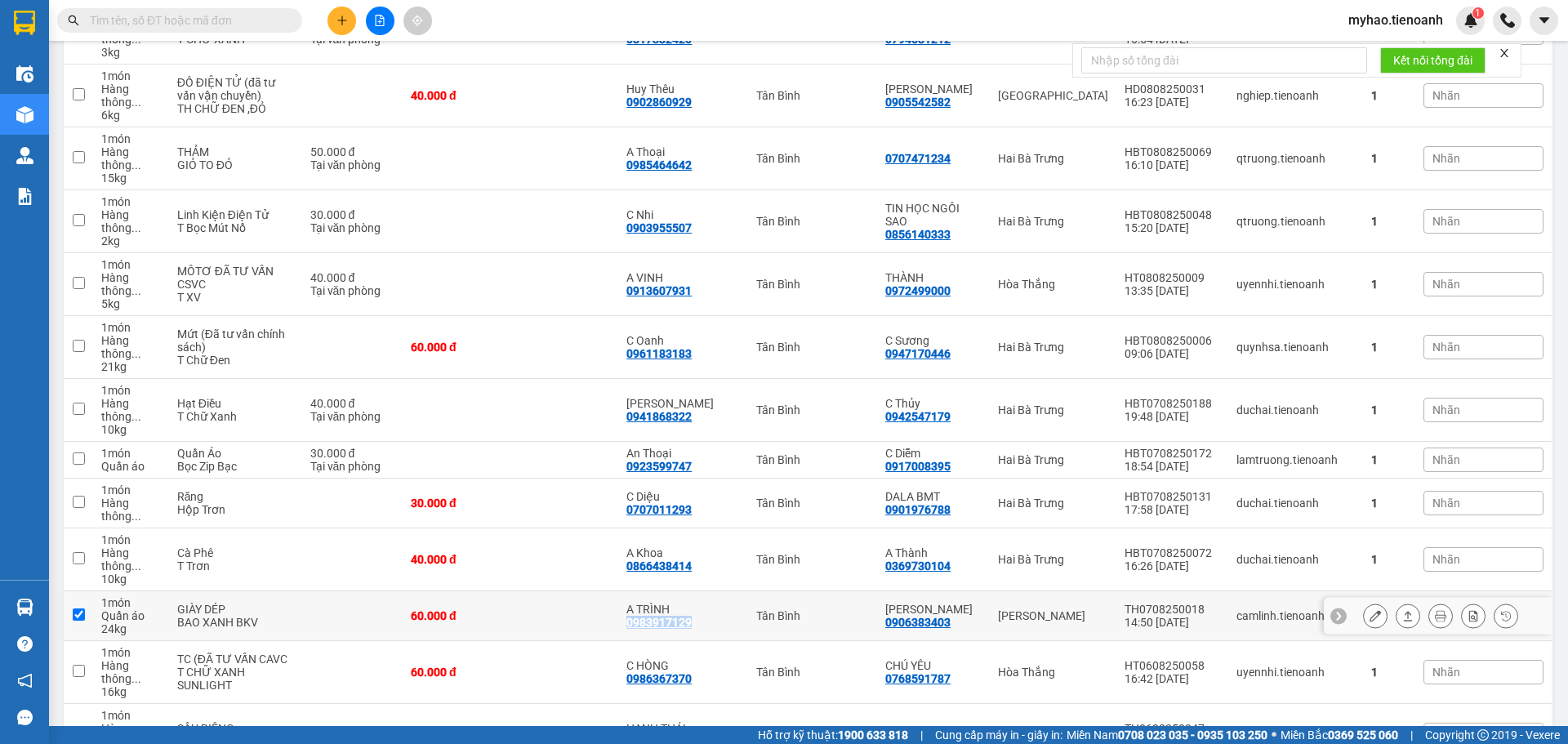
checkbox input "true"
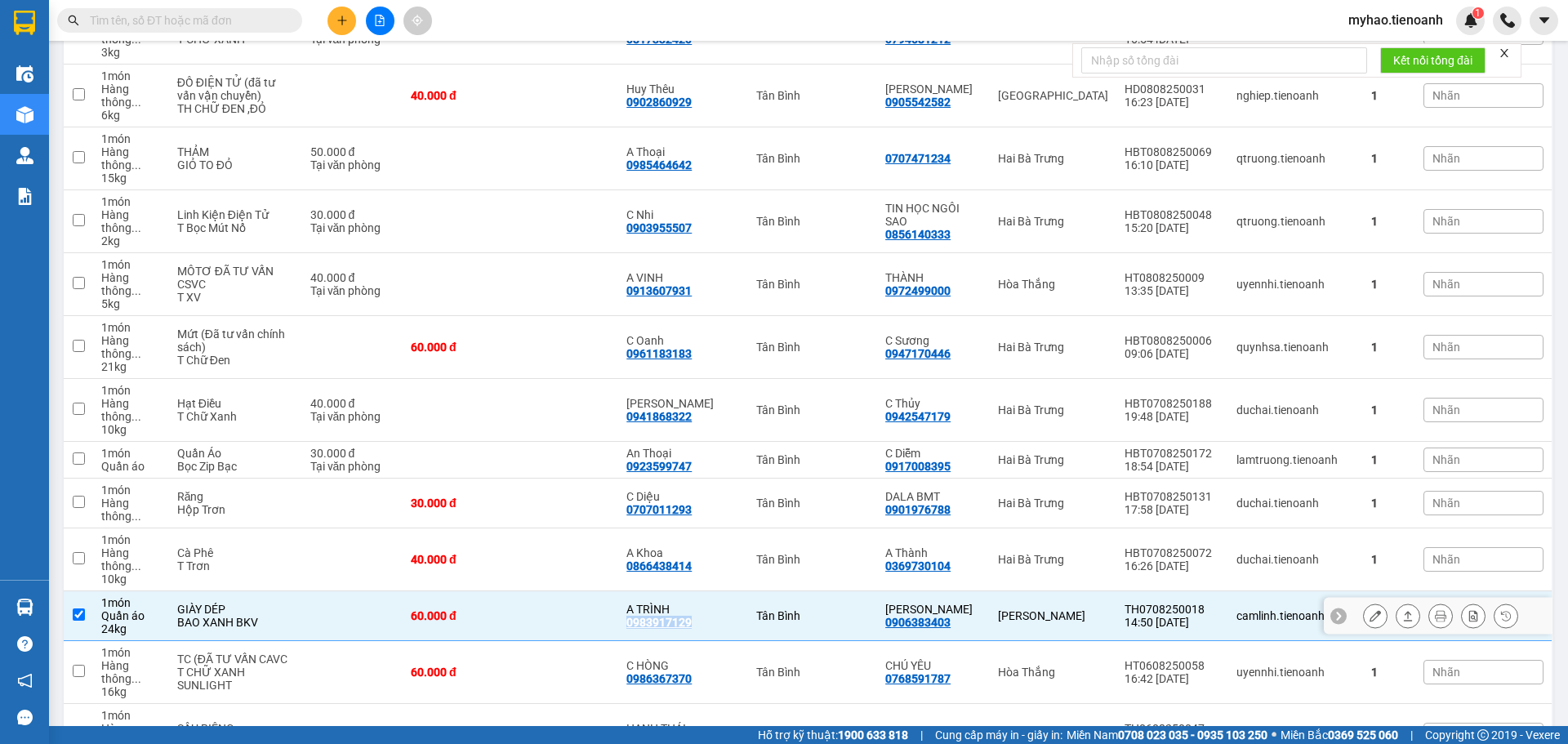
copy div "0983917129"
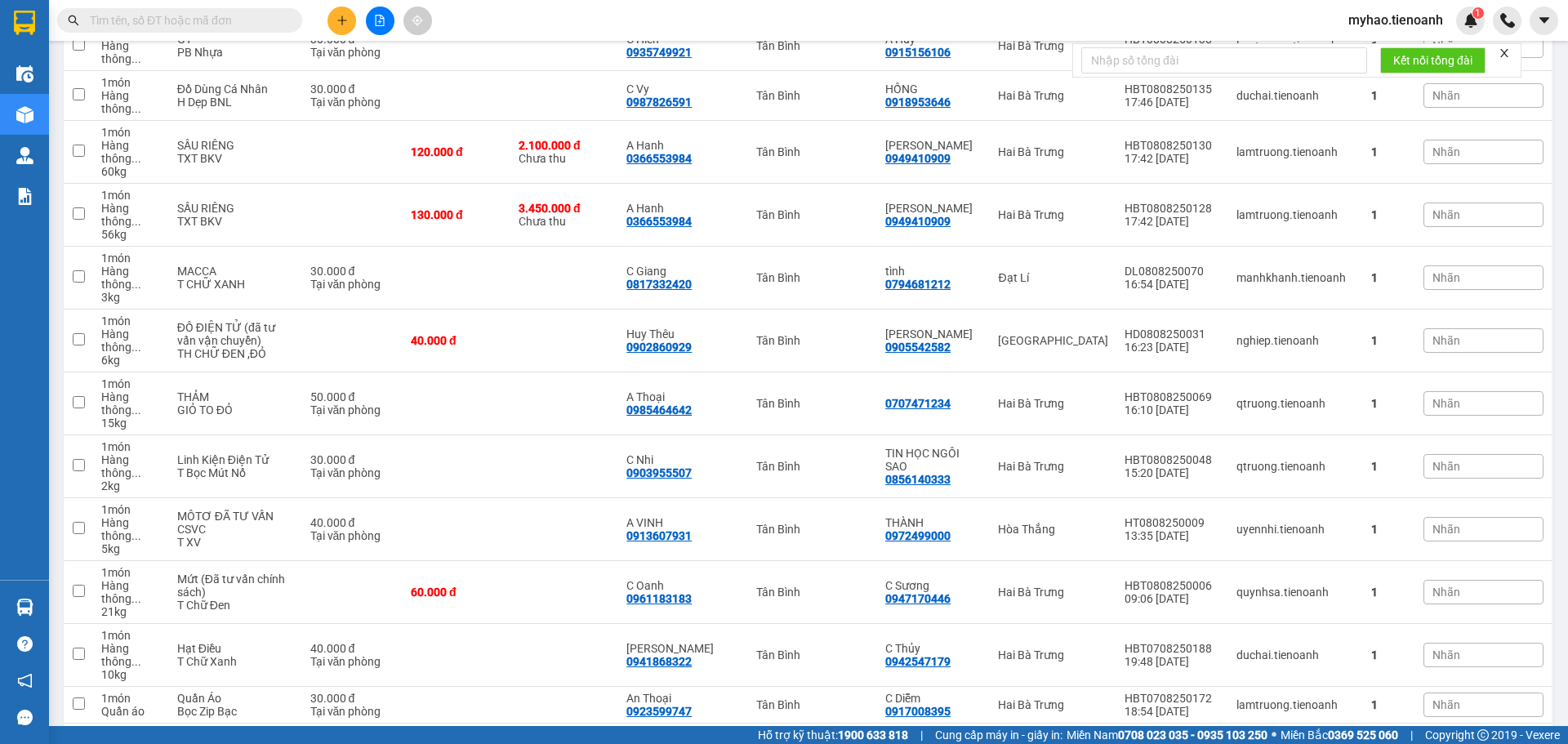
drag, startPoint x: 724, startPoint y: 347, endPoint x: 642, endPoint y: 354, distance: 82.3
copy div "0866438414"
checkbox input "false"
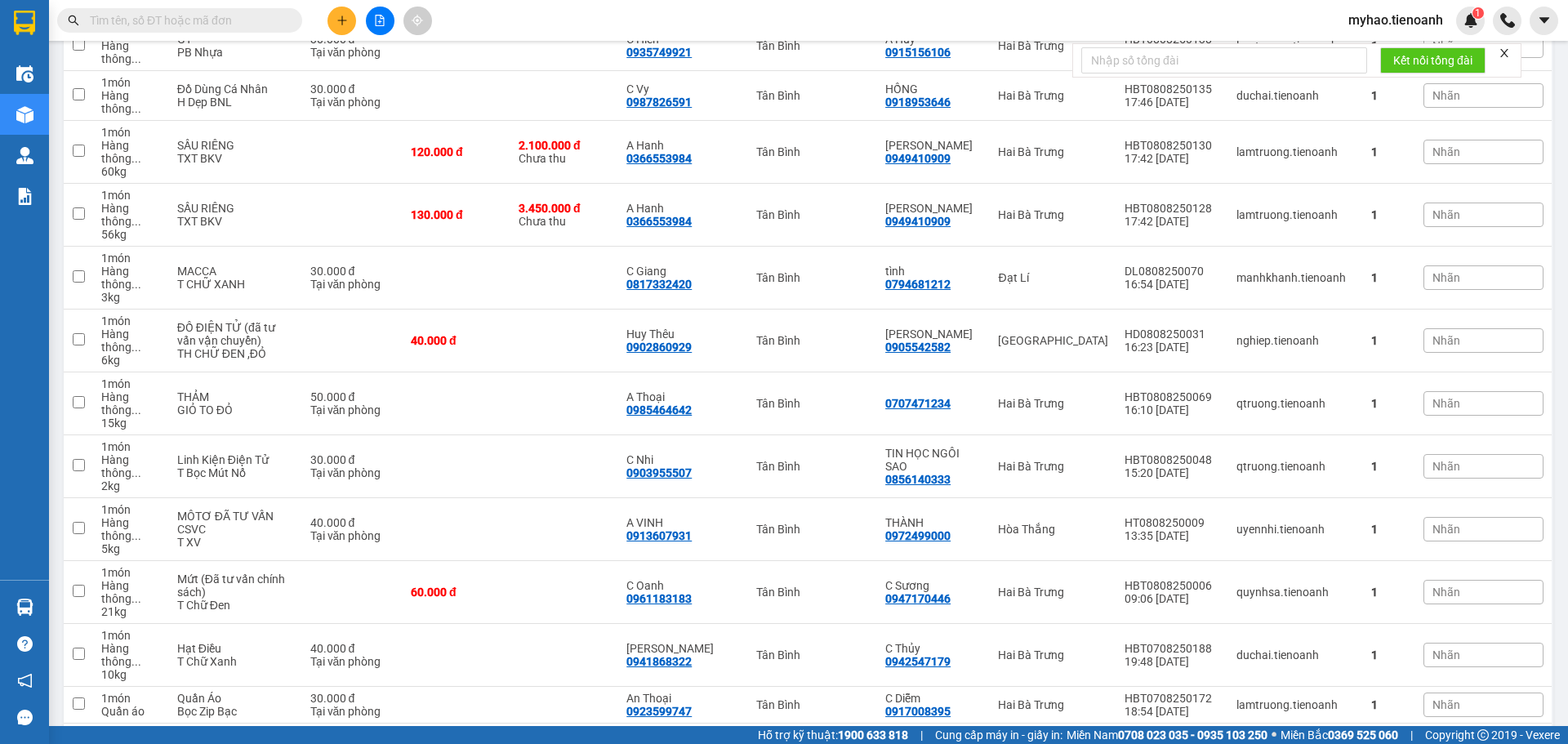
checkbox input "false"
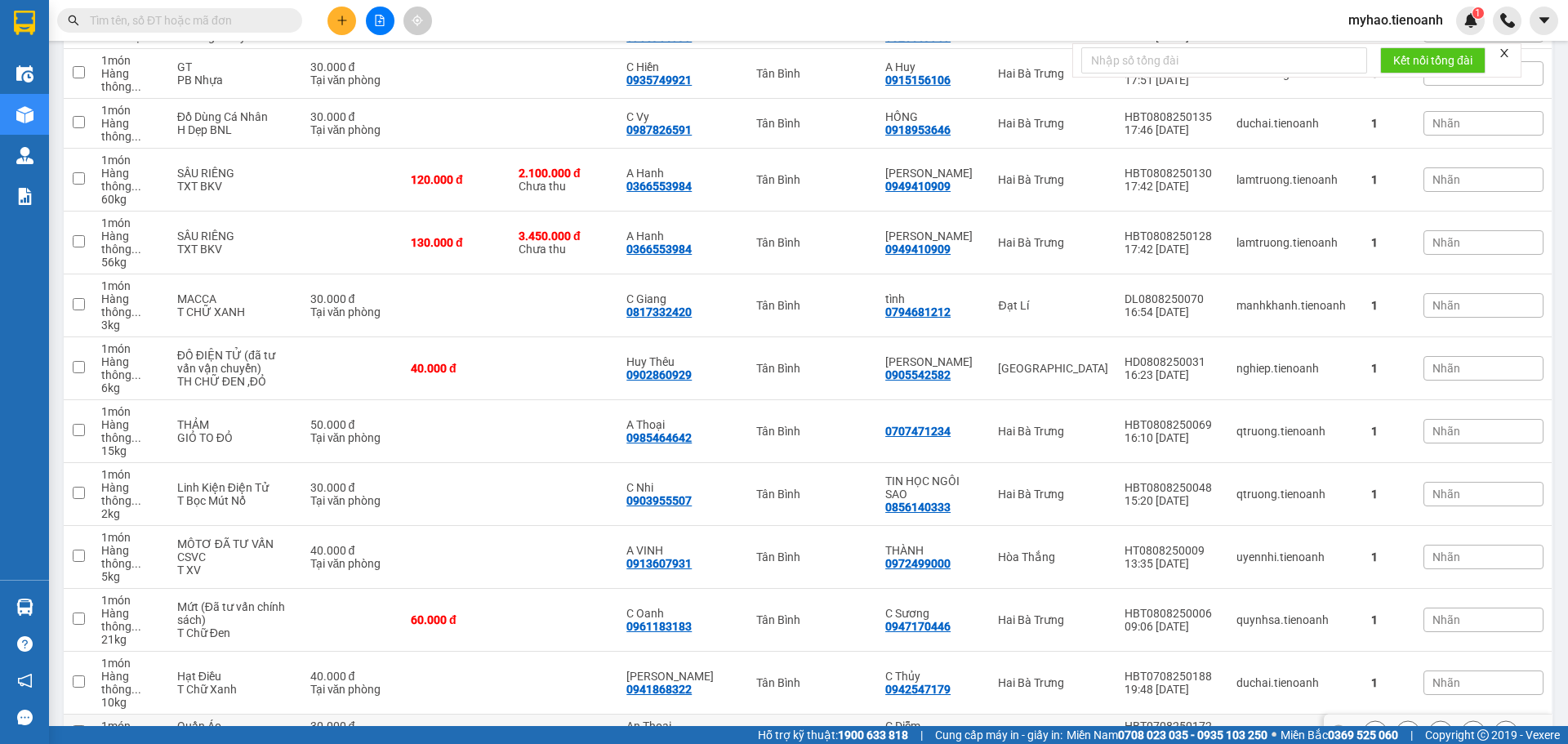
scroll to position [2613, 0]
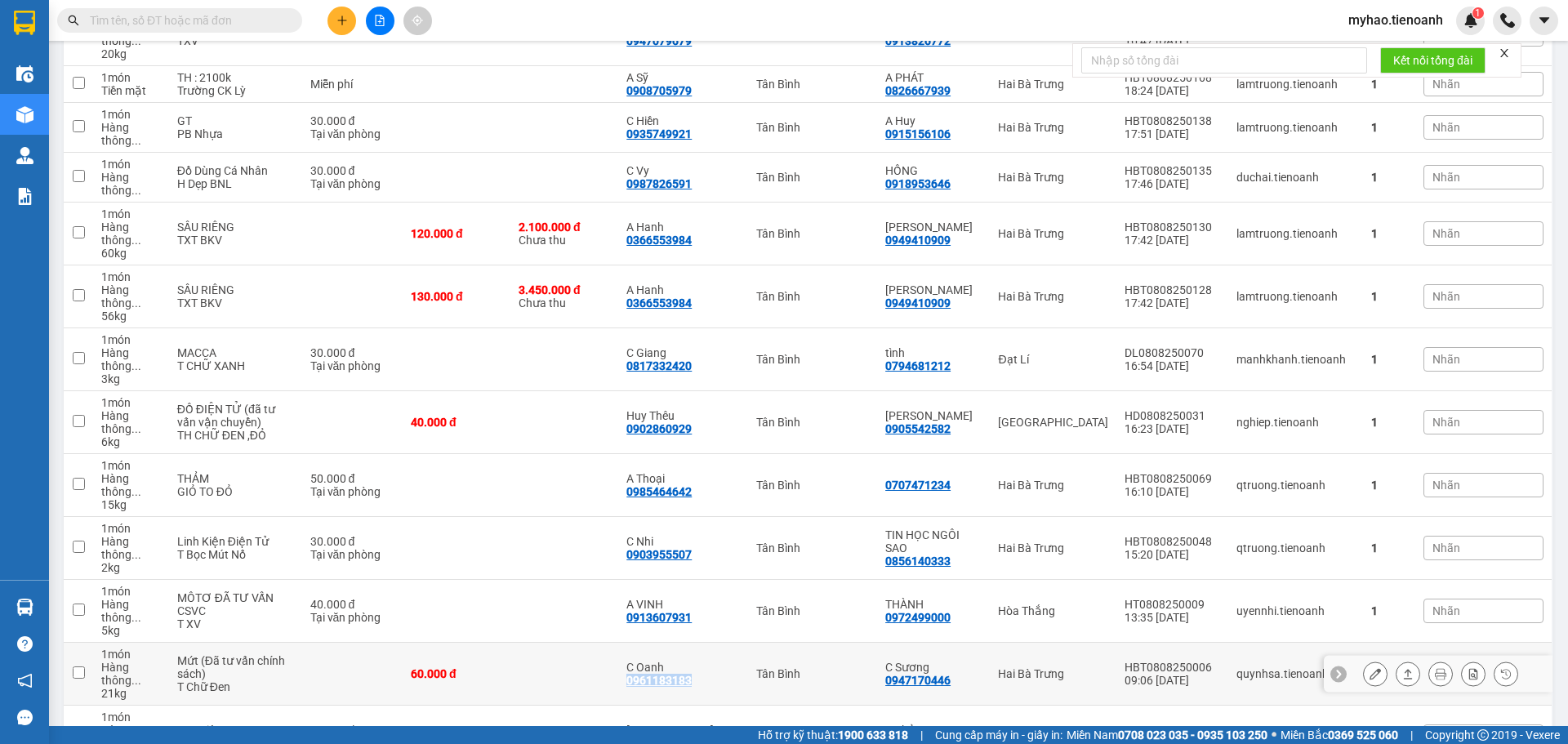
drag, startPoint x: 718, startPoint y: 253, endPoint x: 639, endPoint y: 266, distance: 80.1
click at [639, 643] on td "C Oanh 0961183183" at bounding box center [683, 674] width 129 height 63
checkbox input "true"
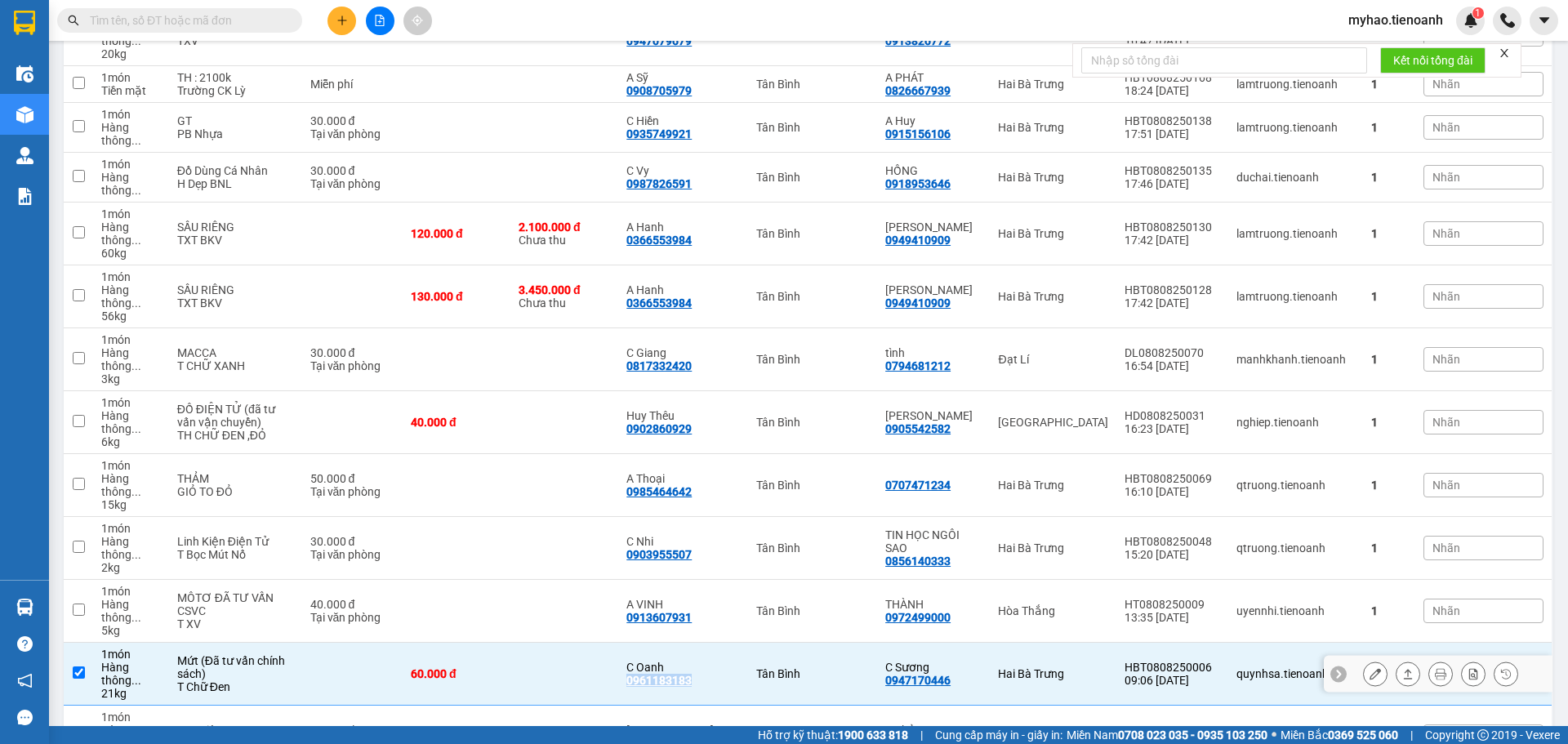
copy div "0961183183"
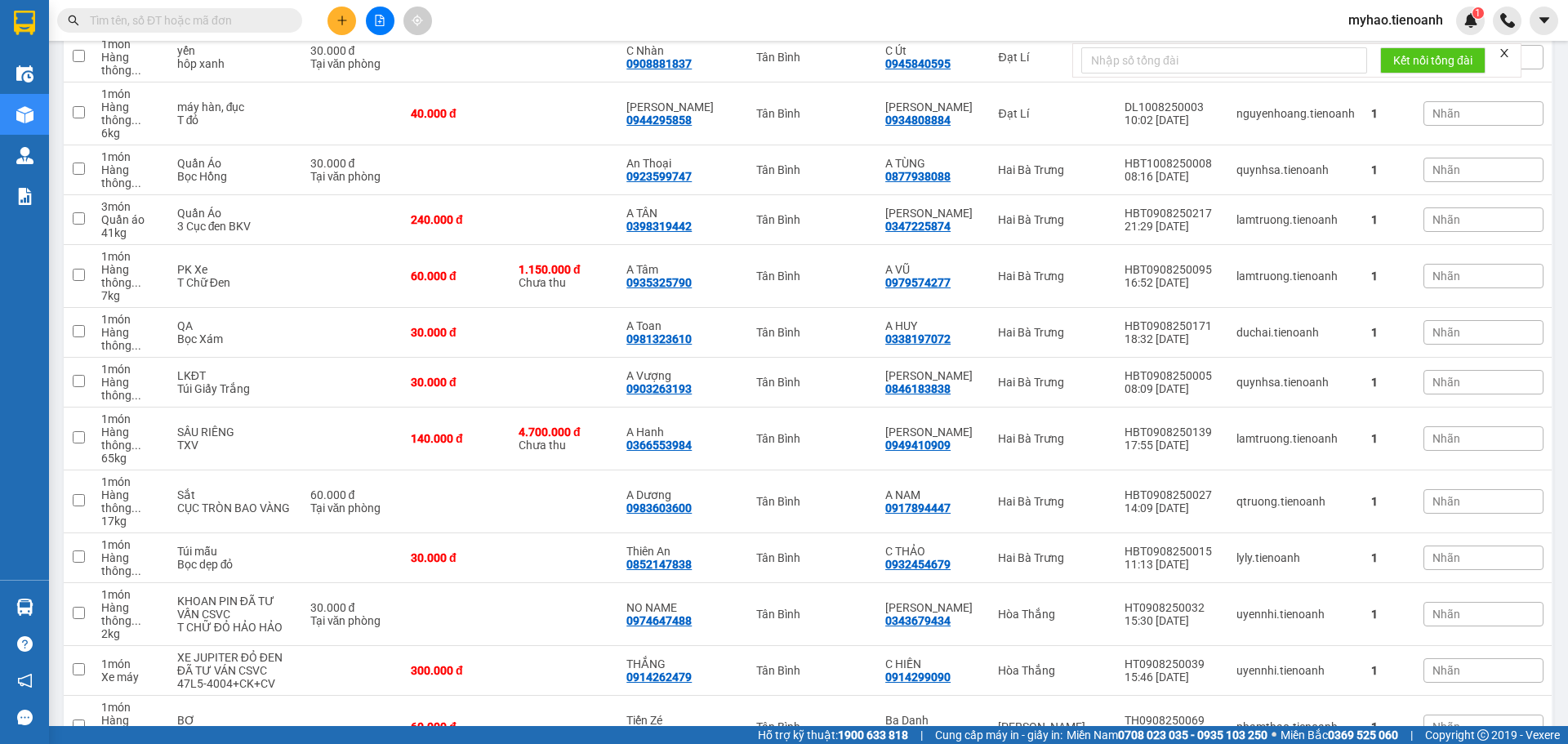
scroll to position [1878, 0]
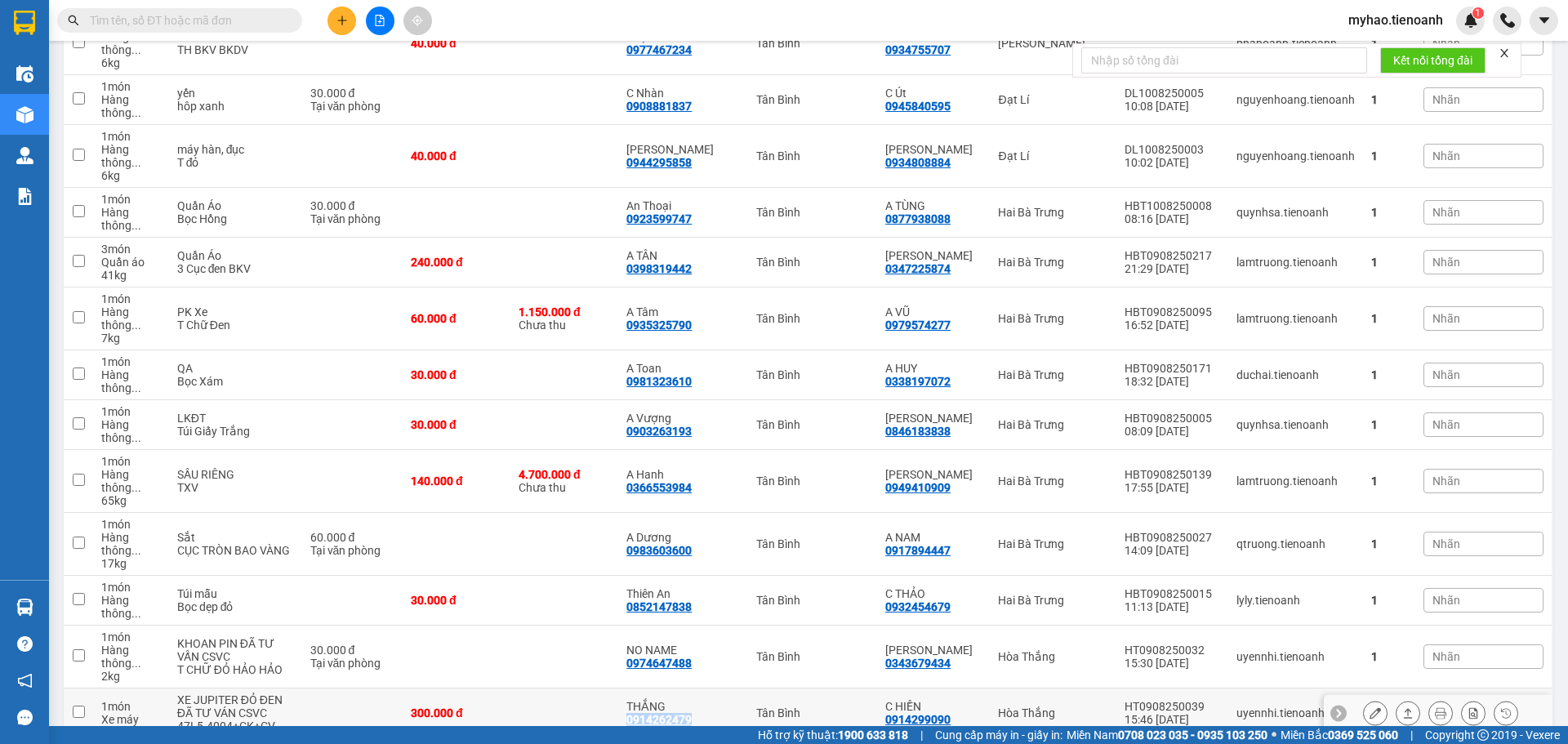
drag, startPoint x: 720, startPoint y: 400, endPoint x: 638, endPoint y: 393, distance: 82.3
click at [638, 689] on td "THẮNG 0914262479" at bounding box center [683, 713] width 129 height 50
checkbox input "true"
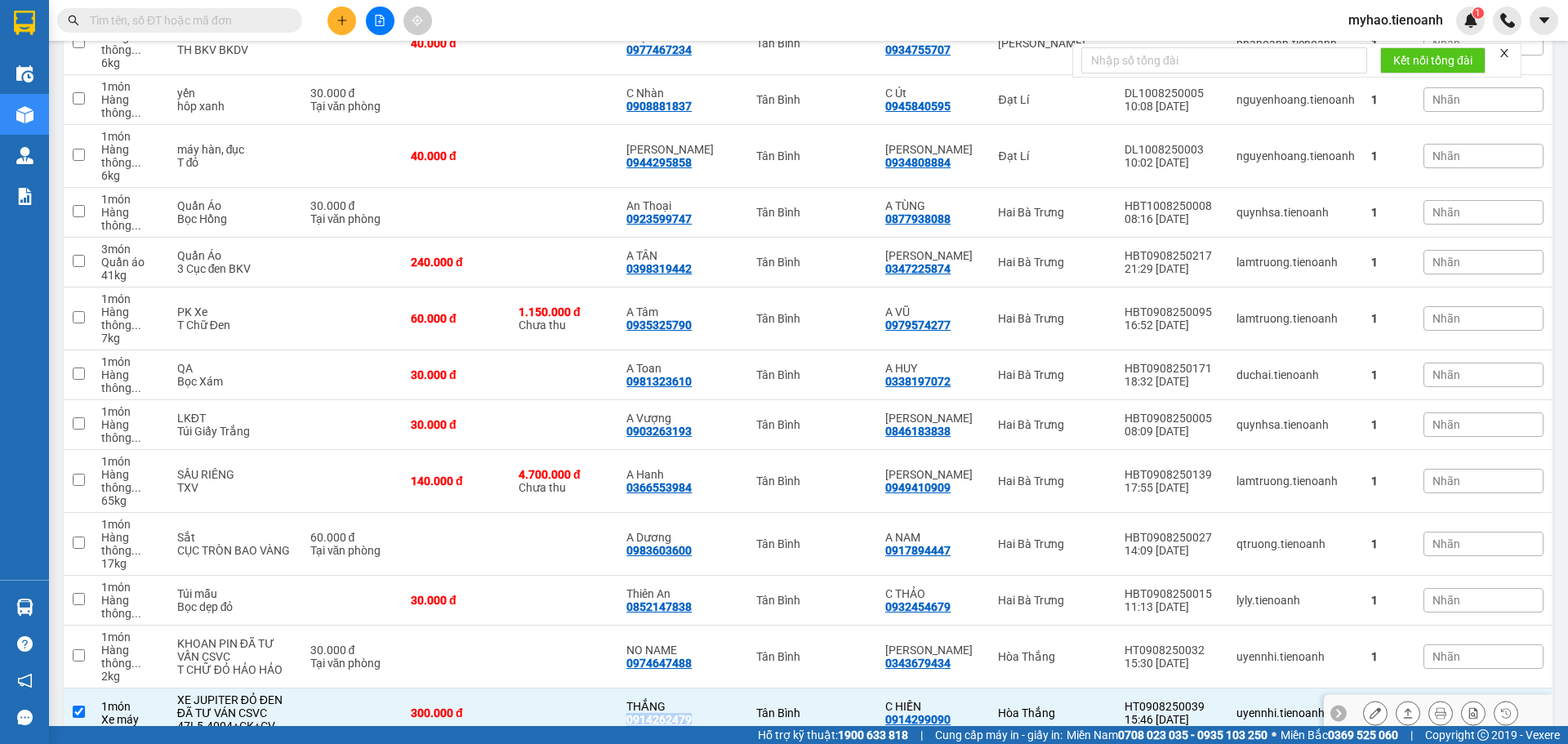
copy div "0914262479"
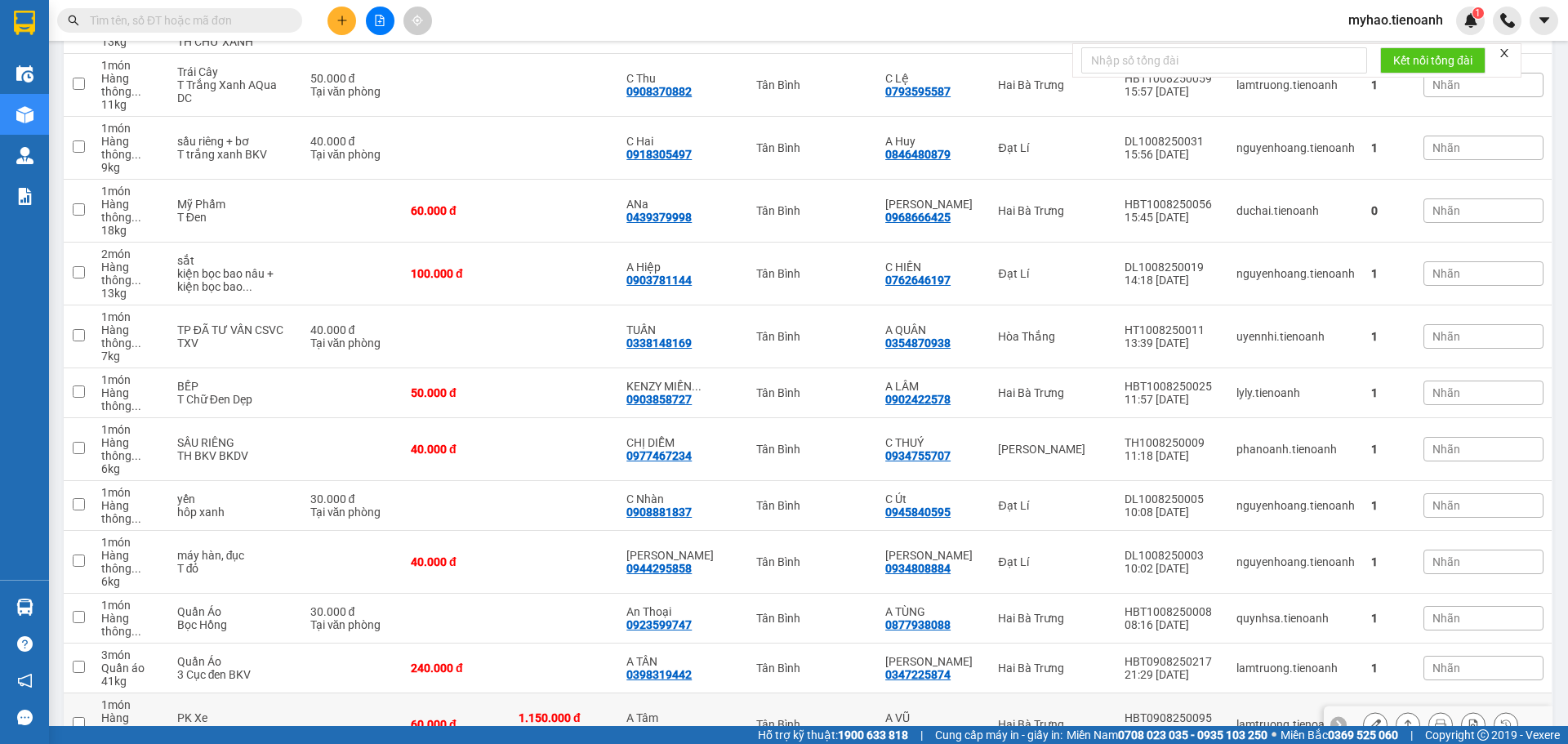
scroll to position [1469, 0]
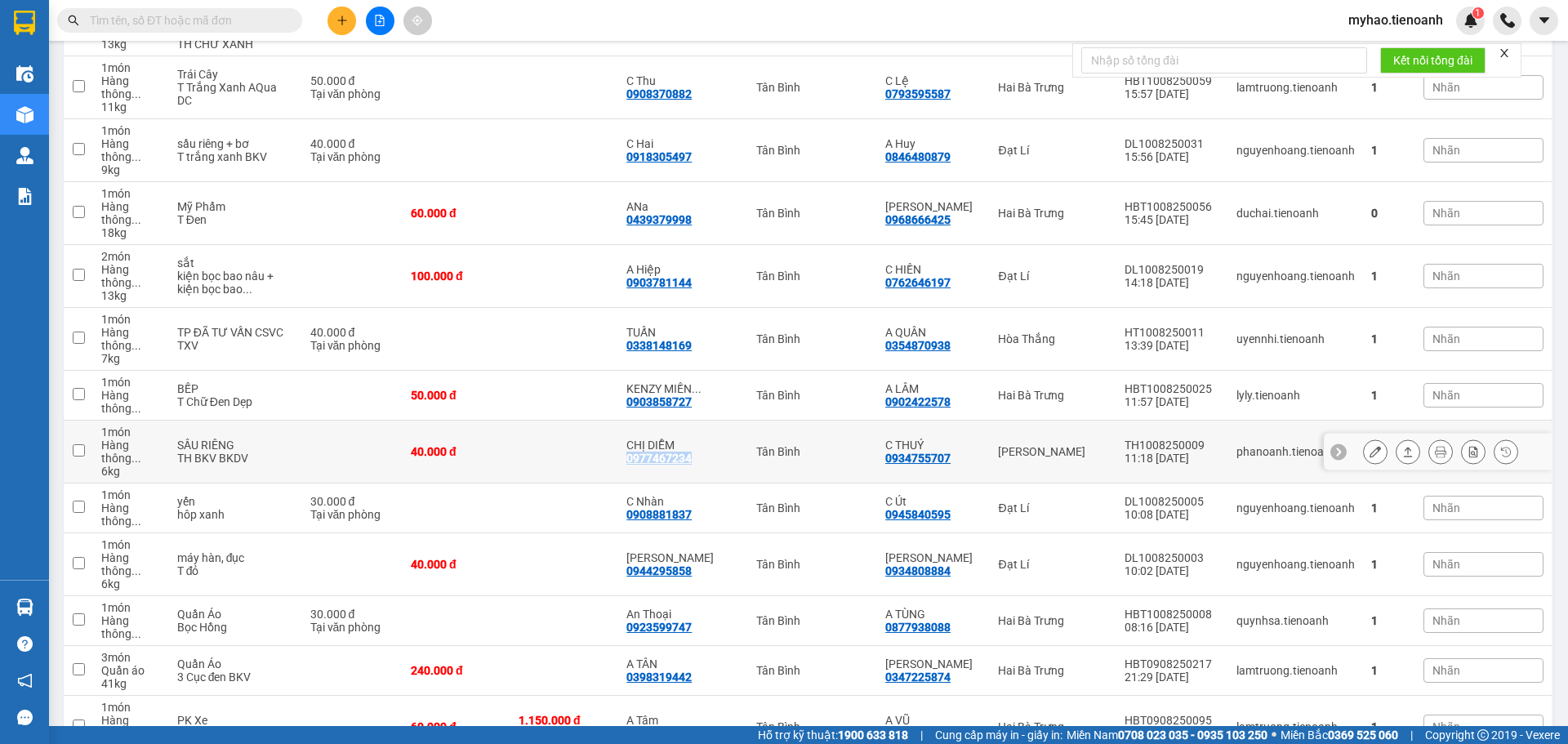
drag, startPoint x: 724, startPoint y: 246, endPoint x: 642, endPoint y: 245, distance: 82.0
click at [642, 421] on td "CHỊ DIỄM 0977467234" at bounding box center [683, 452] width 129 height 63
checkbox input "true"
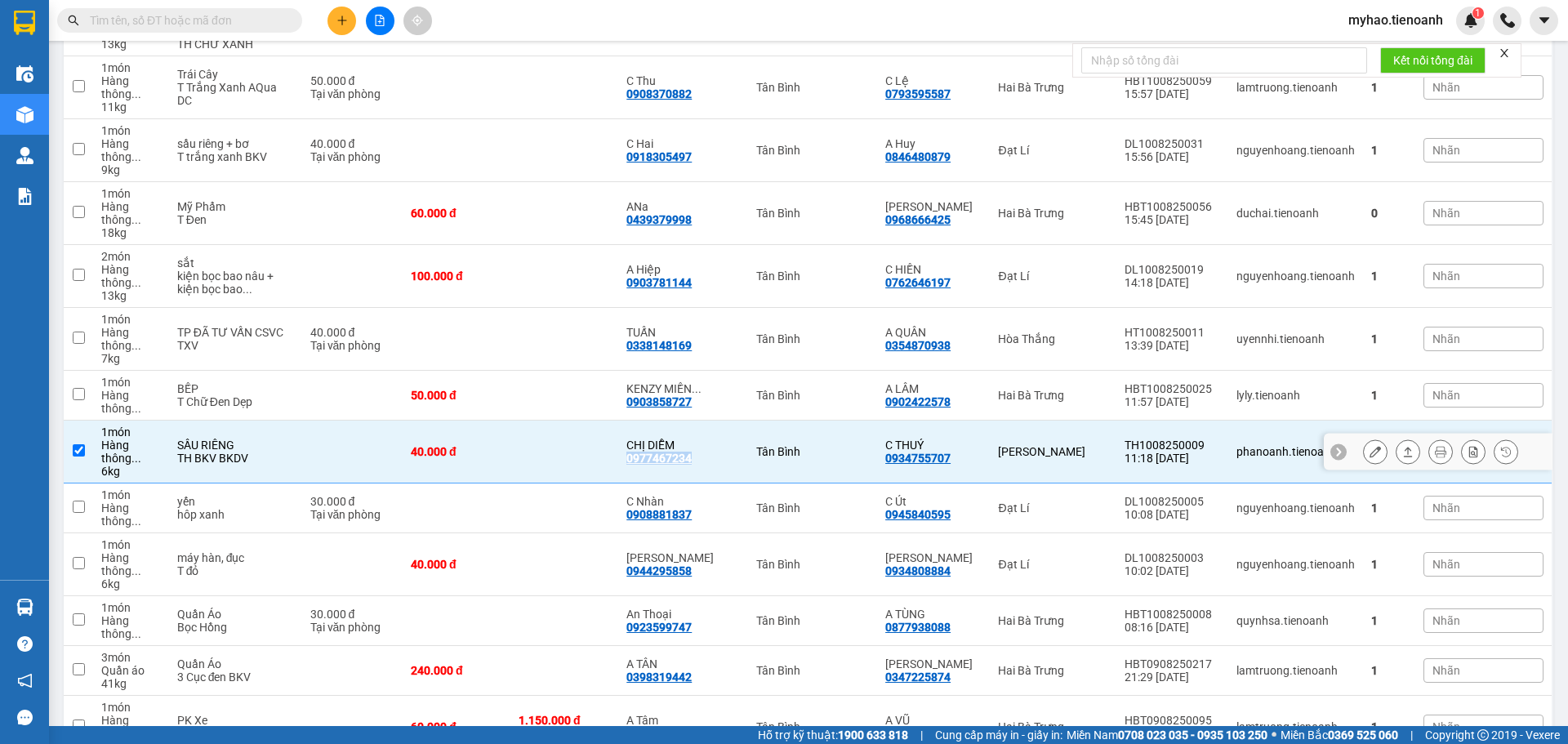
copy div "0977467234"
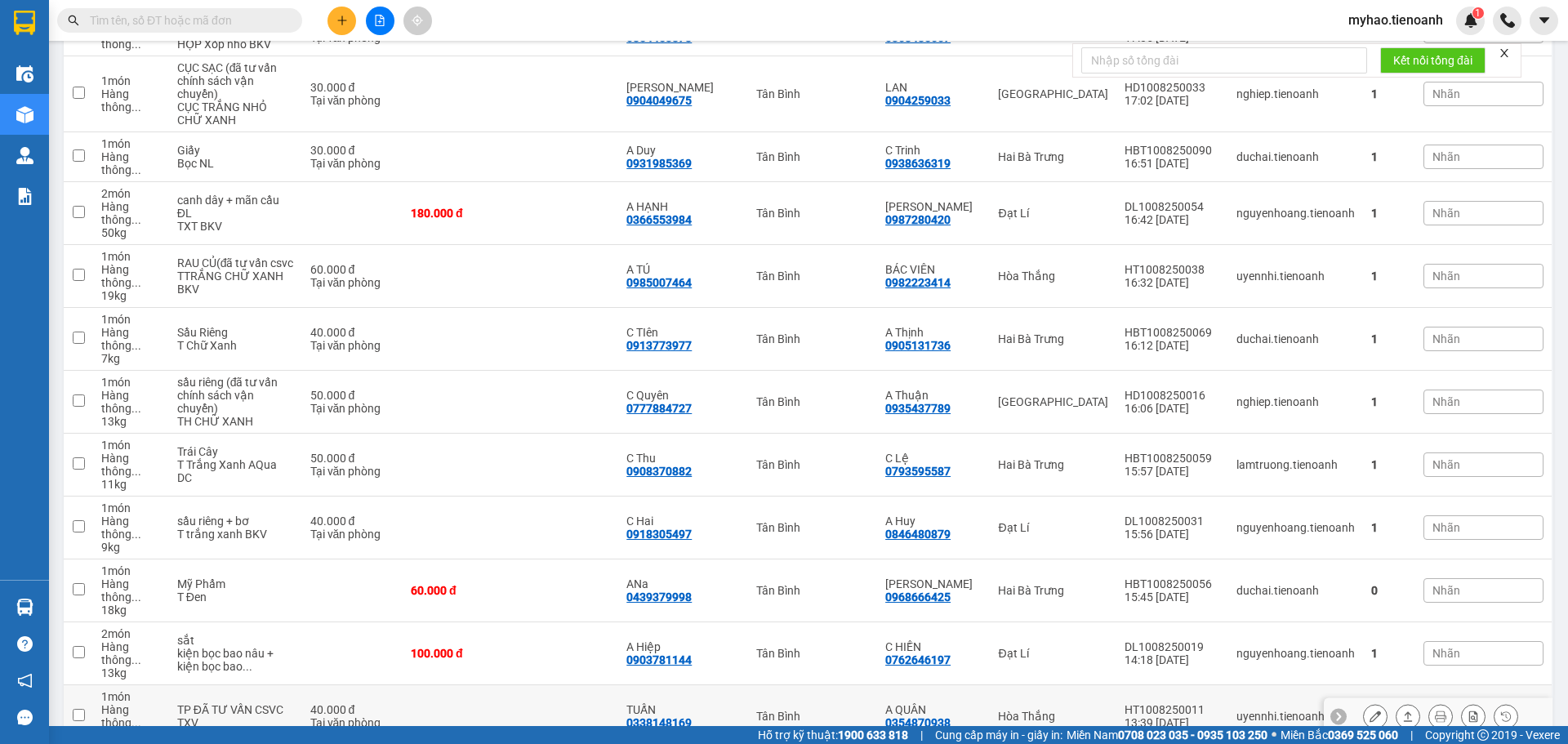
scroll to position [1061, 0]
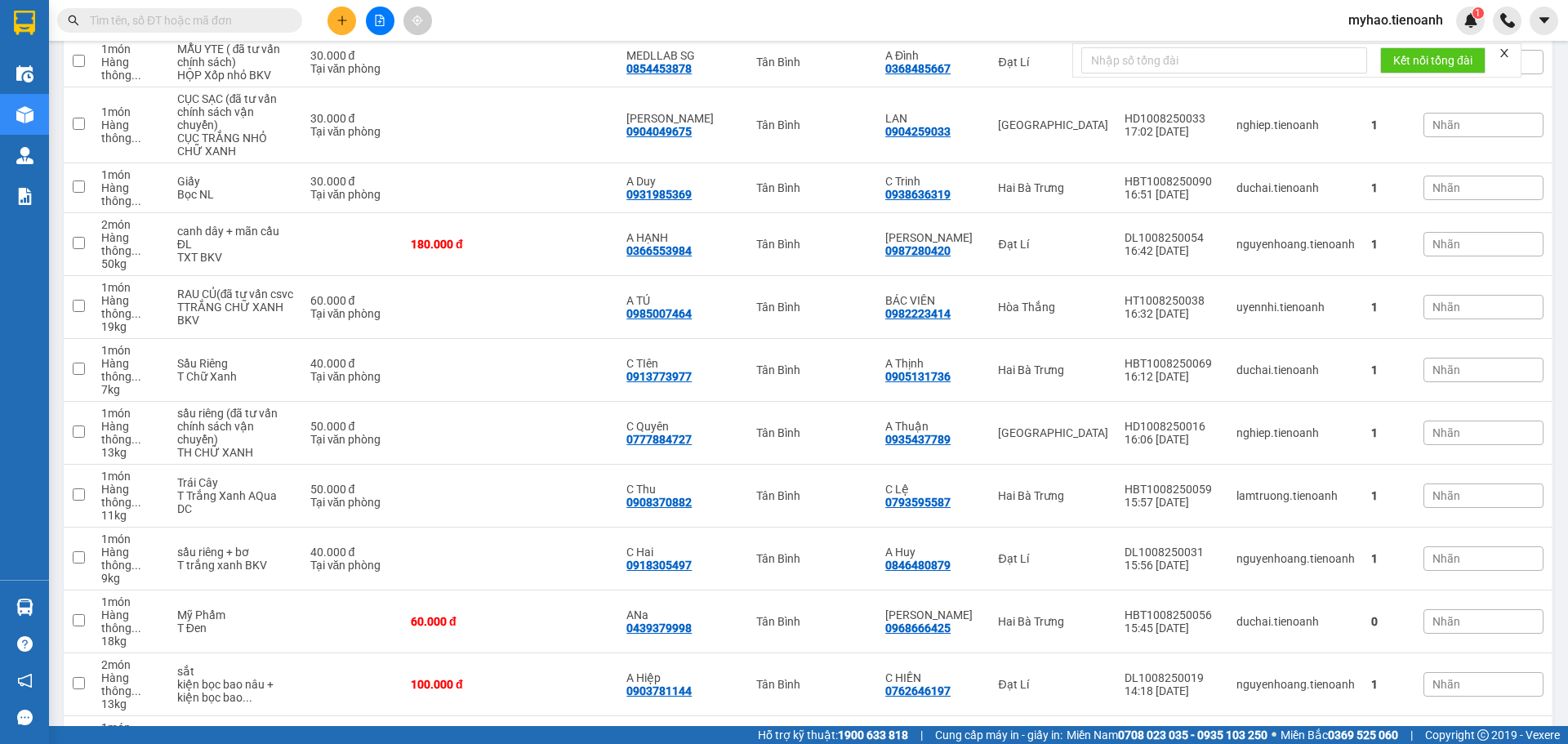
click at [1406, 31] on div "myhao.tienoanh 1" at bounding box center [1410, 21] width 150 height 29
click at [1408, 25] on span "myhao.tienoanh" at bounding box center [1395, 20] width 121 height 20
click at [1379, 55] on span "Đăng xuất" at bounding box center [1403, 50] width 87 height 18
